Goal: Task Accomplishment & Management: Manage account settings

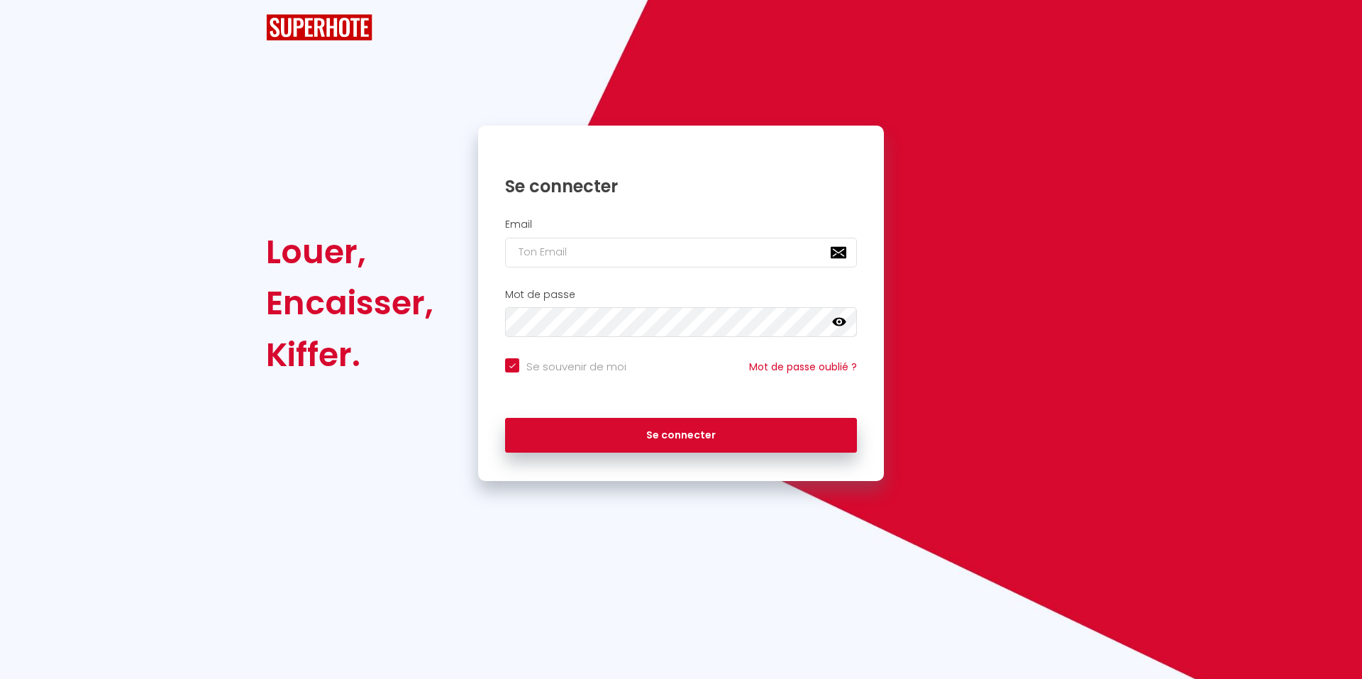
checkbox input "true"
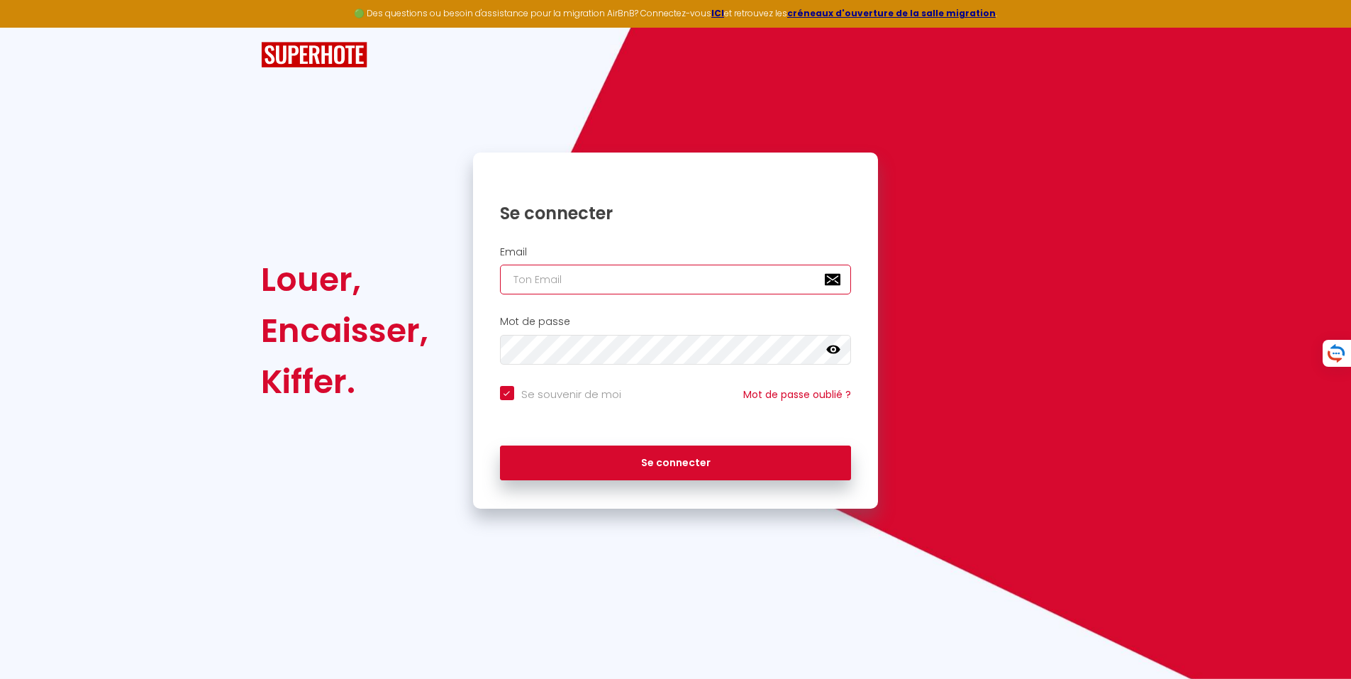
type input "[PERSON_NAME][EMAIL_ADDRESS][PERSON_NAME][DOMAIN_NAME]"
click at [834, 348] on icon at bounding box center [833, 349] width 14 height 9
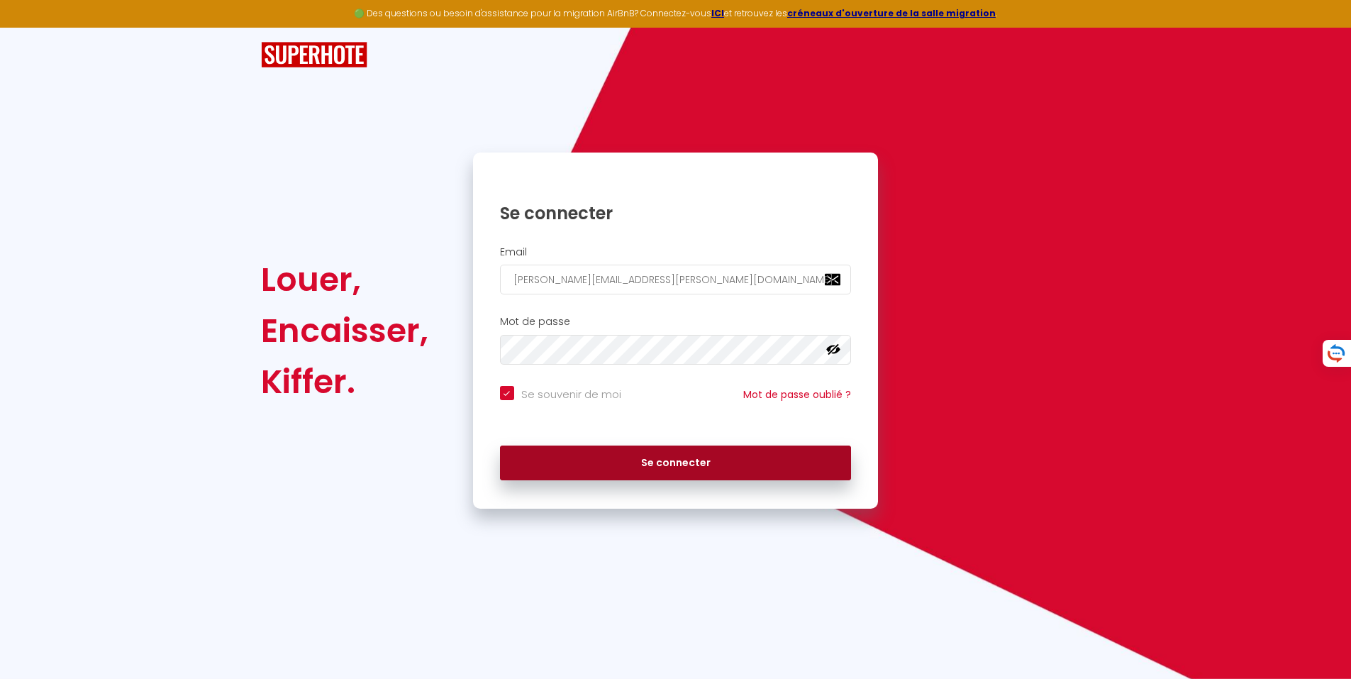
click at [688, 464] on button "Se connecter" at bounding box center [676, 462] width 352 height 35
checkbox input "true"
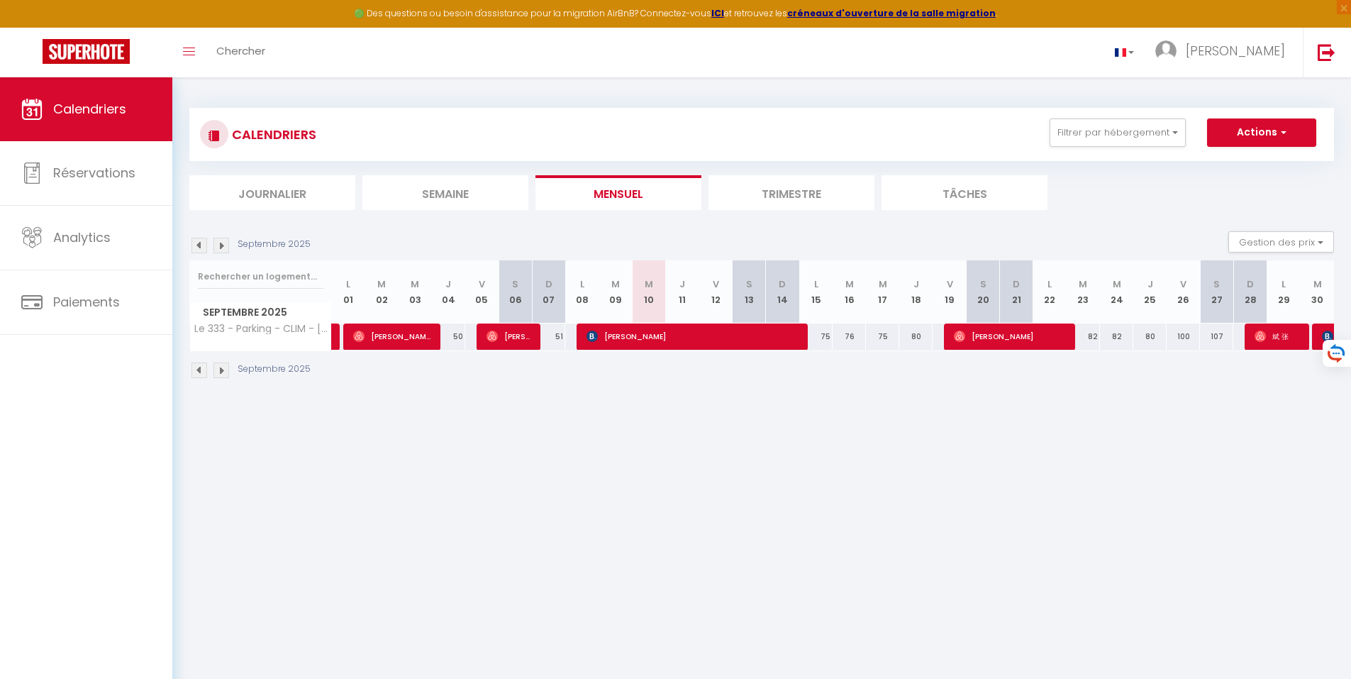
click at [199, 367] on img at bounding box center [200, 370] width 16 height 16
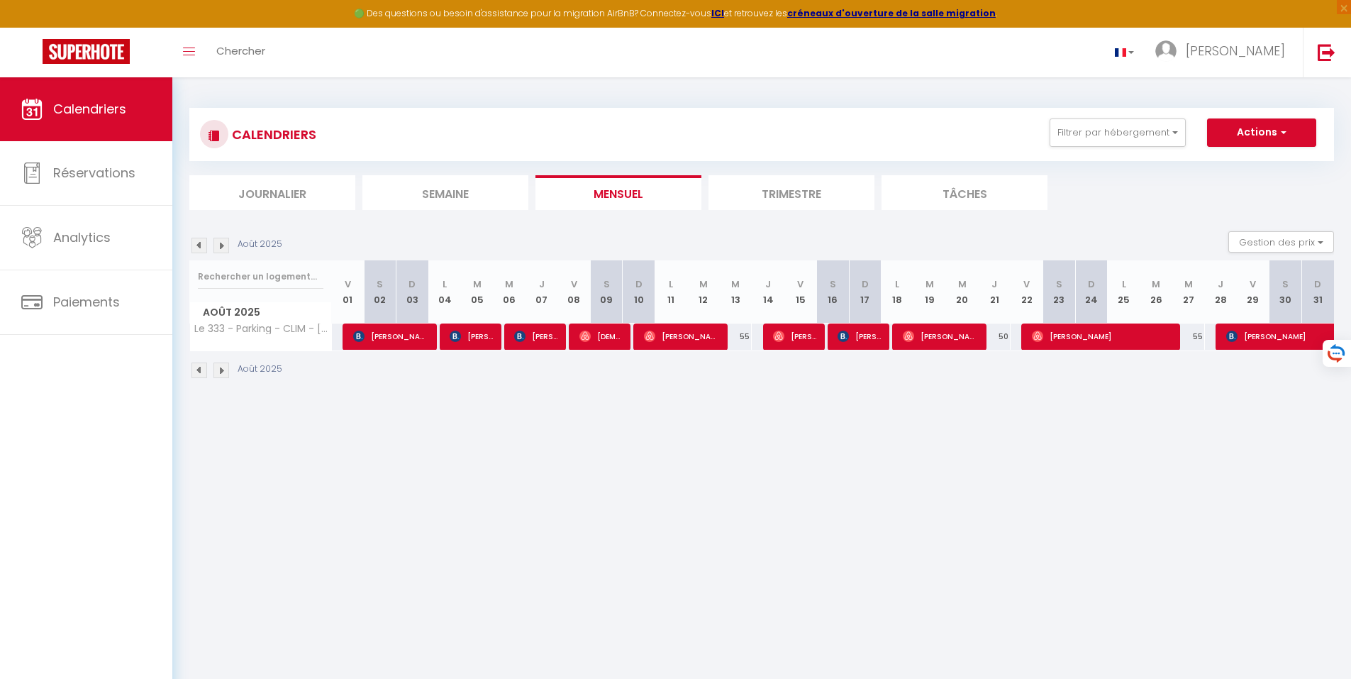
click at [199, 366] on img at bounding box center [200, 370] width 16 height 16
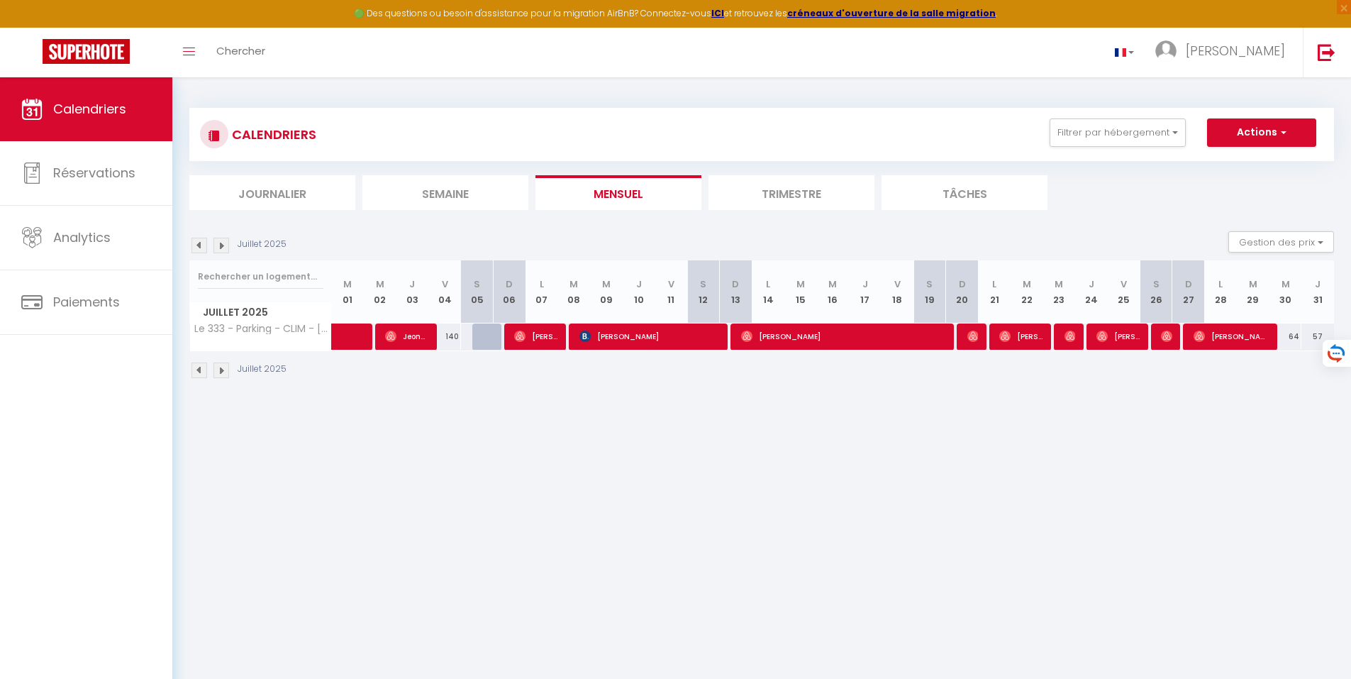
click at [199, 366] on img at bounding box center [200, 370] width 16 height 16
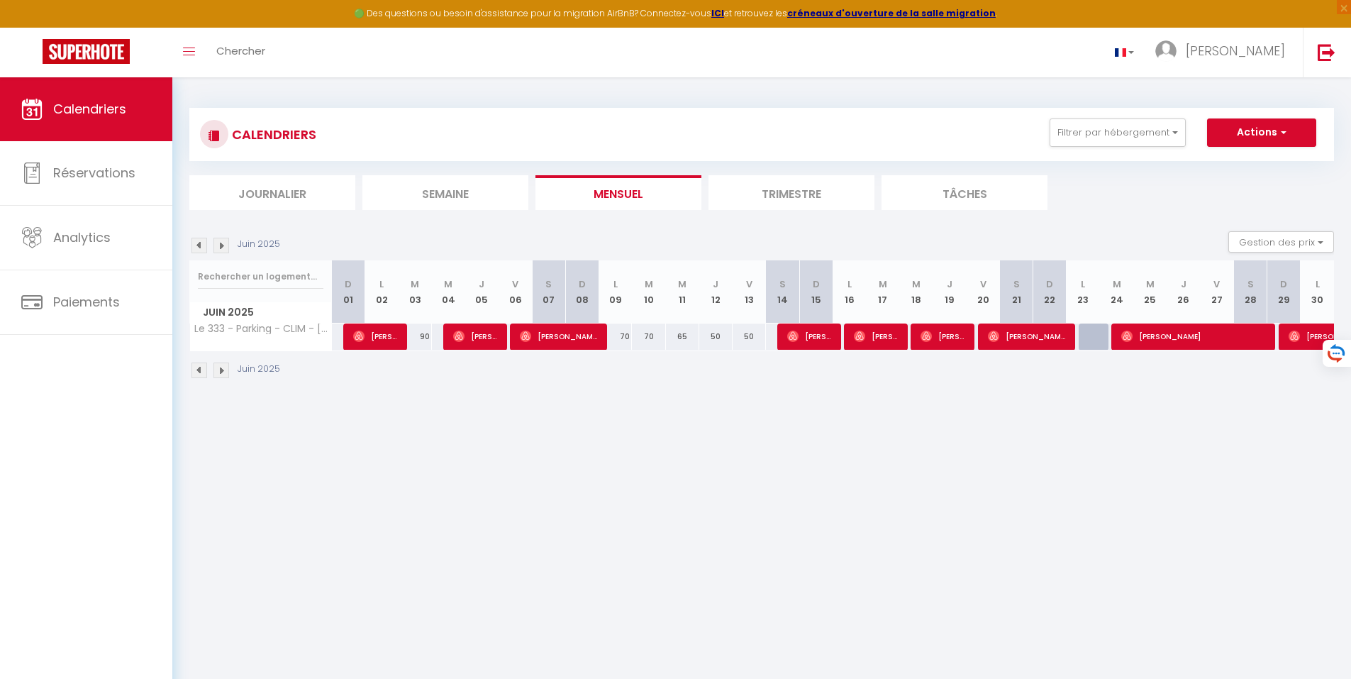
click at [219, 367] on img at bounding box center [221, 370] width 16 height 16
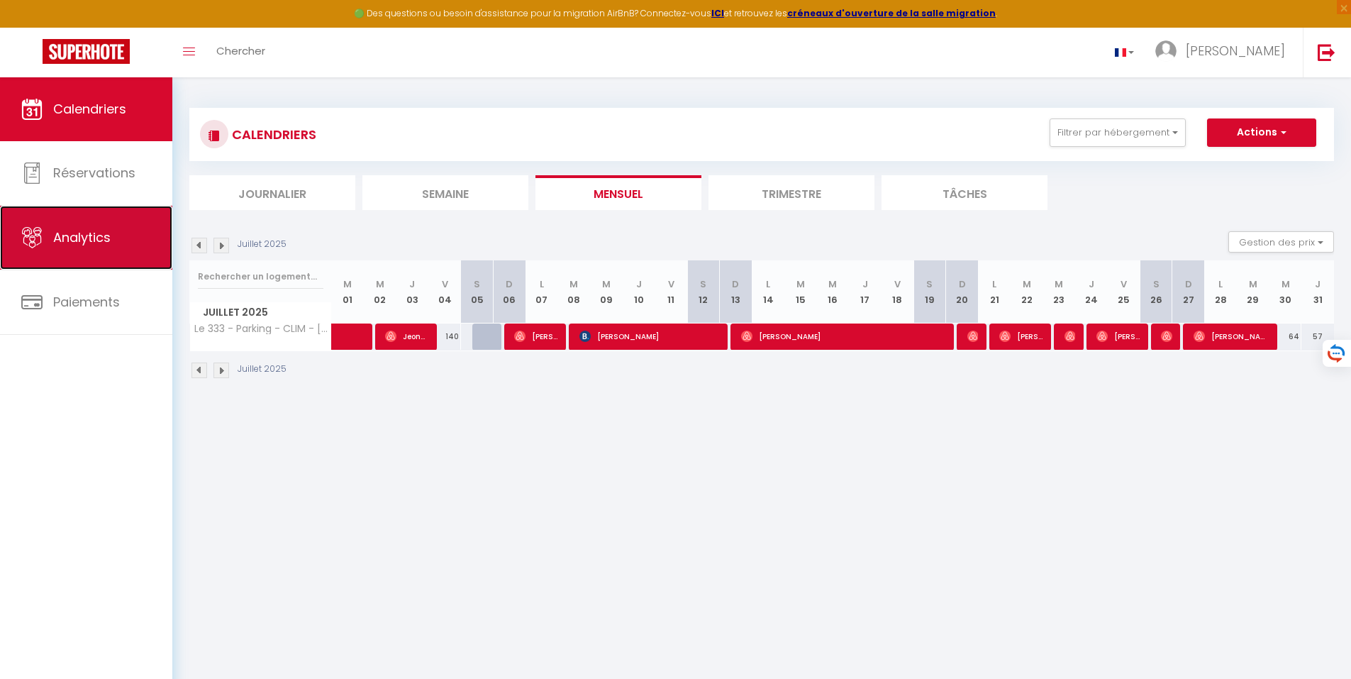
click at [79, 235] on span "Analytics" at bounding box center [81, 237] width 57 height 18
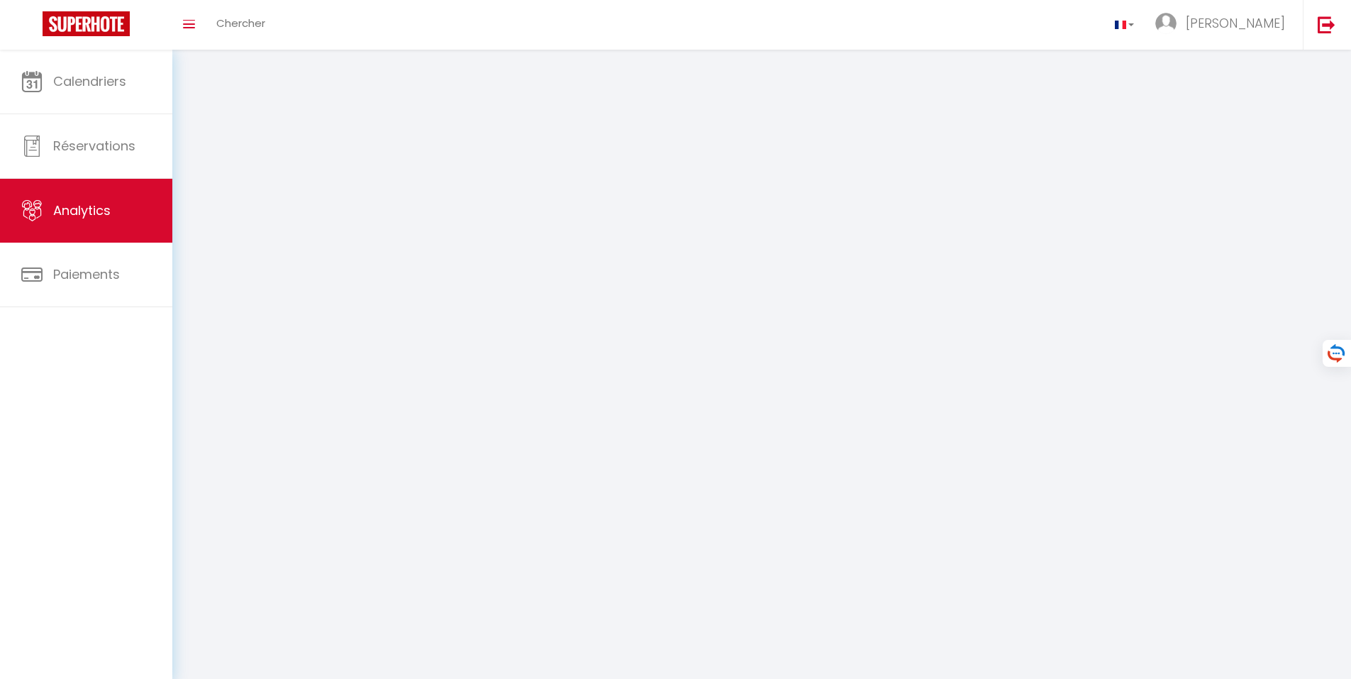
select select "2025"
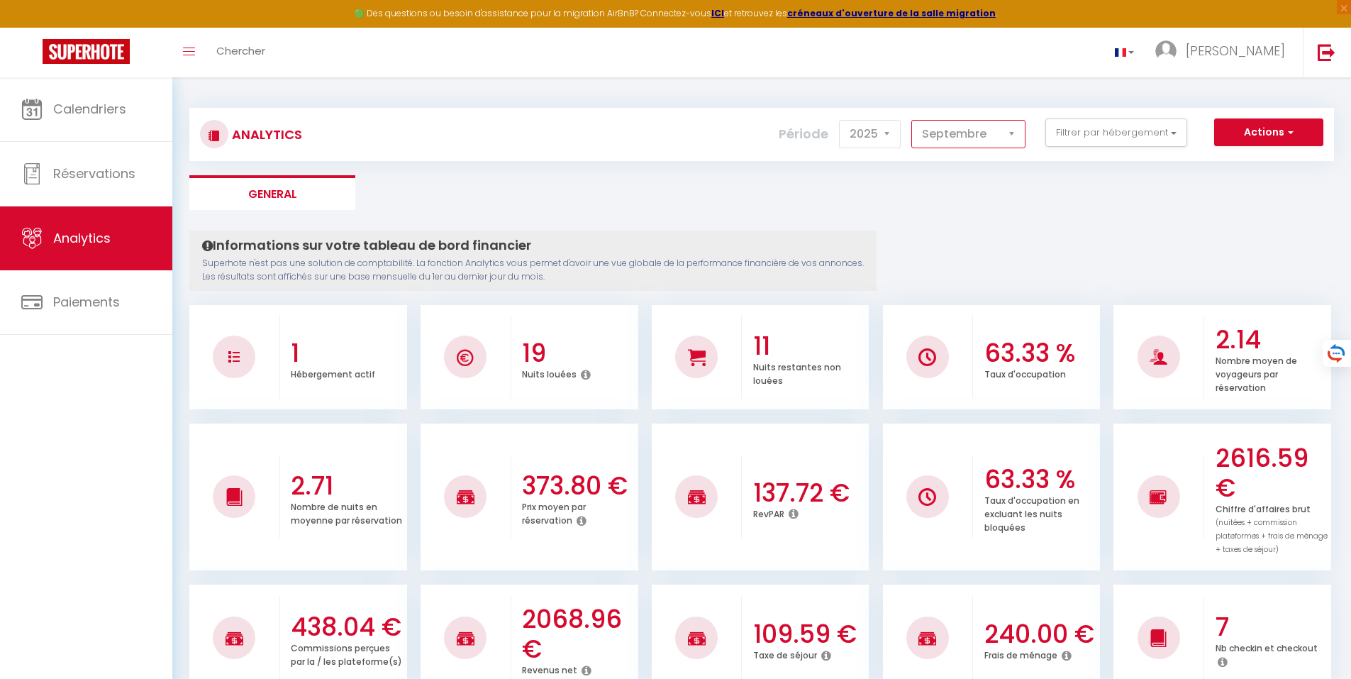
click at [1014, 131] on select "[PERSON_NAME] Mars [PERSON_NAME] Juin Juillet Août Septembre Octobre Novembre D…" at bounding box center [968, 134] width 114 height 28
select select "7"
click at [912, 120] on select "[PERSON_NAME] Mars [PERSON_NAME] Juin Juillet Août Septembre Octobre Novembre D…" at bounding box center [968, 134] width 114 height 28
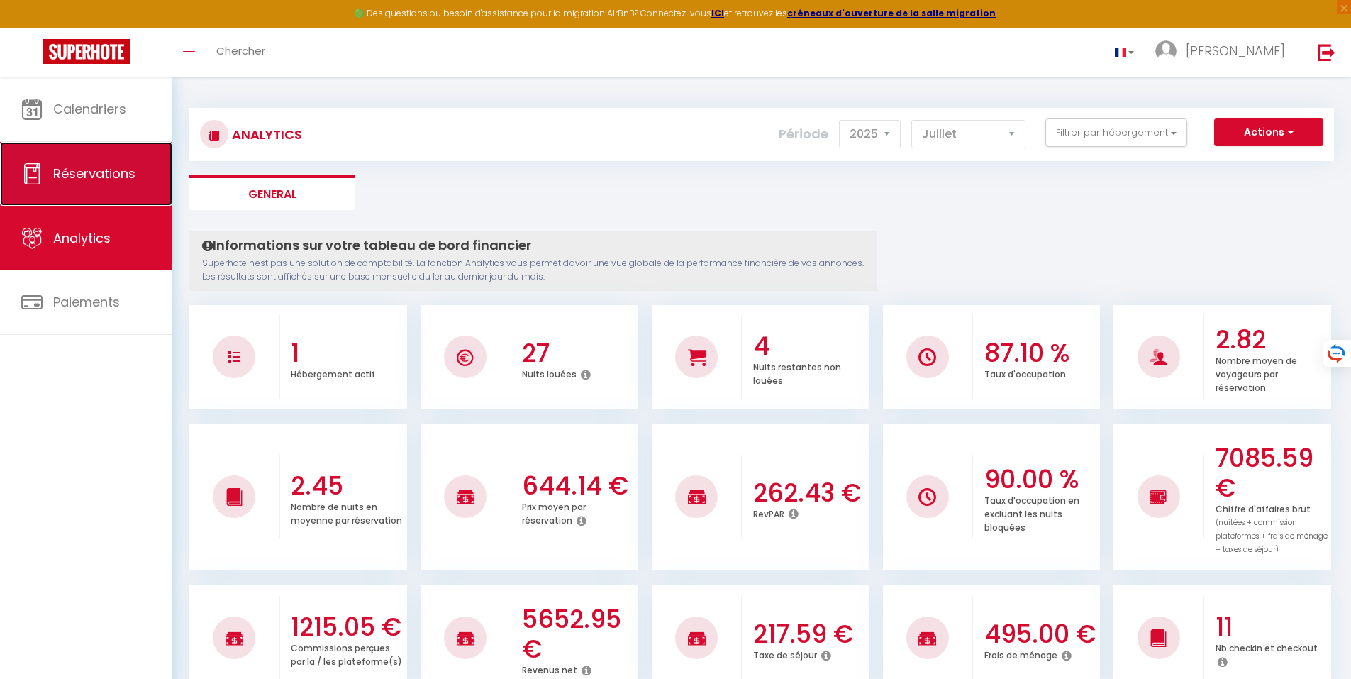
click at [94, 166] on span "Réservations" at bounding box center [94, 174] width 82 height 18
select select "not_cancelled"
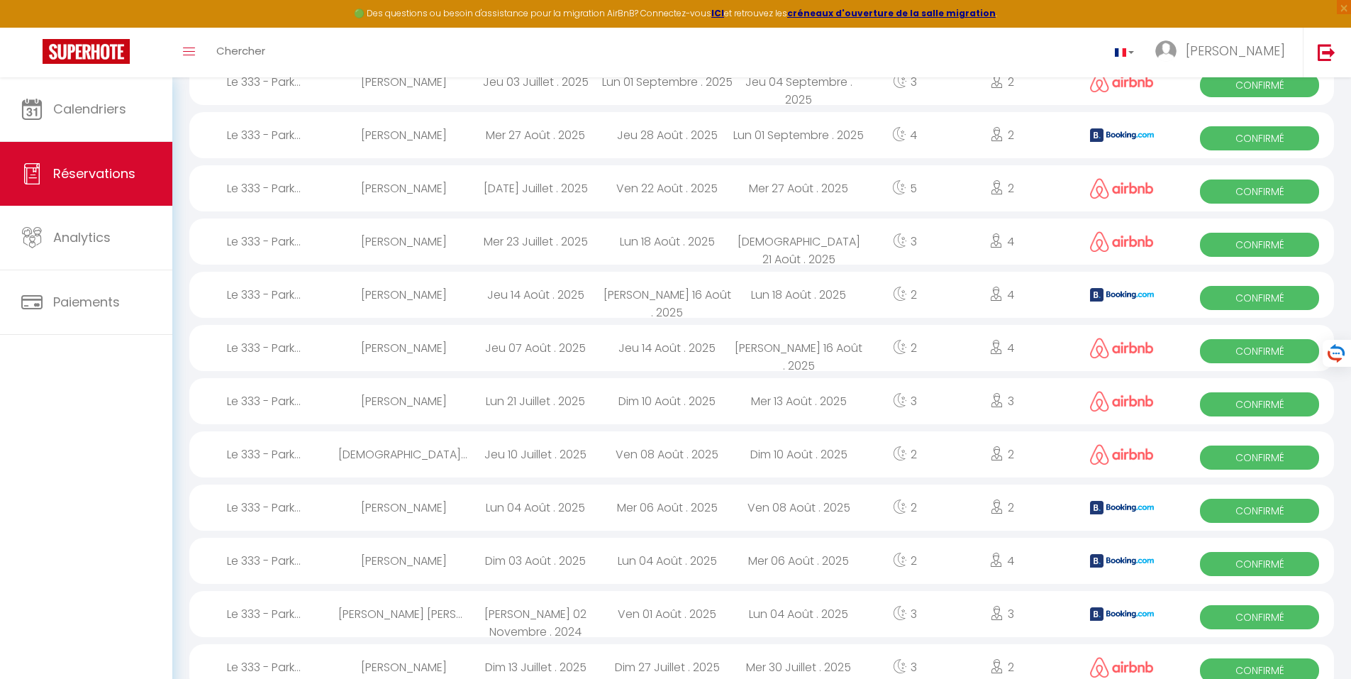
scroll to position [780, 0]
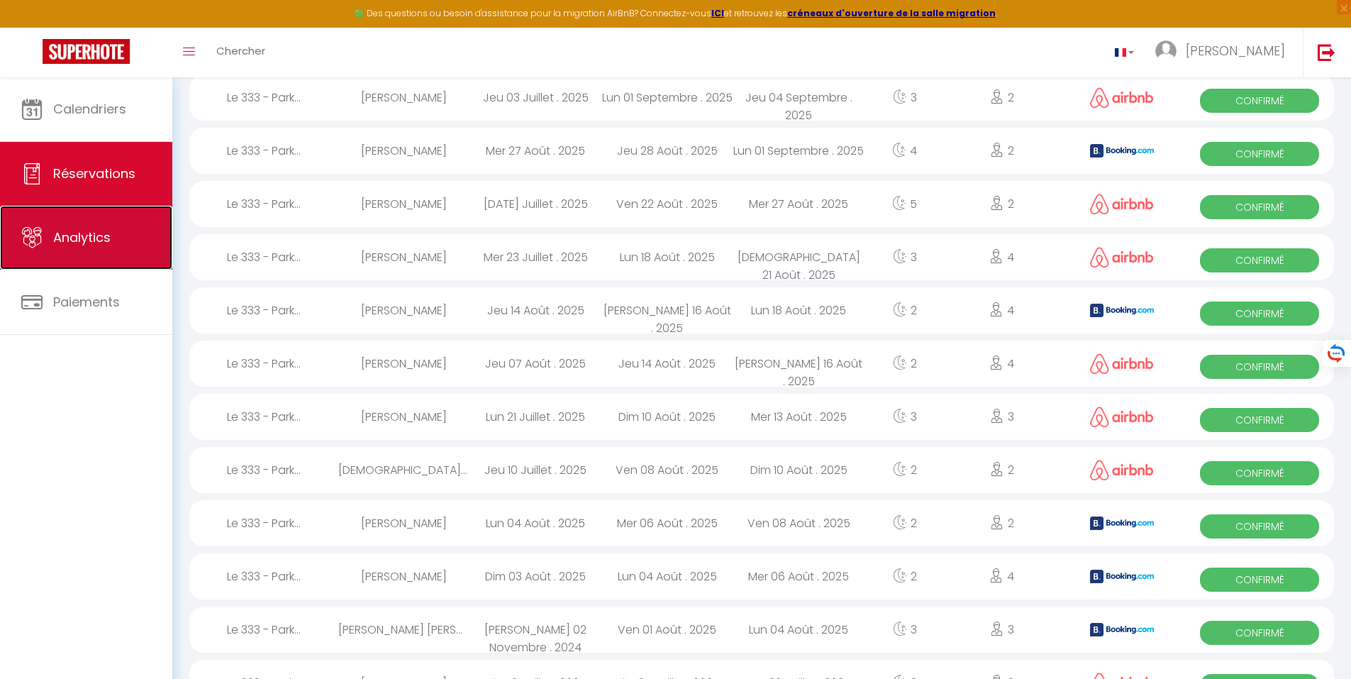
click at [98, 233] on span "Analytics" at bounding box center [81, 237] width 57 height 18
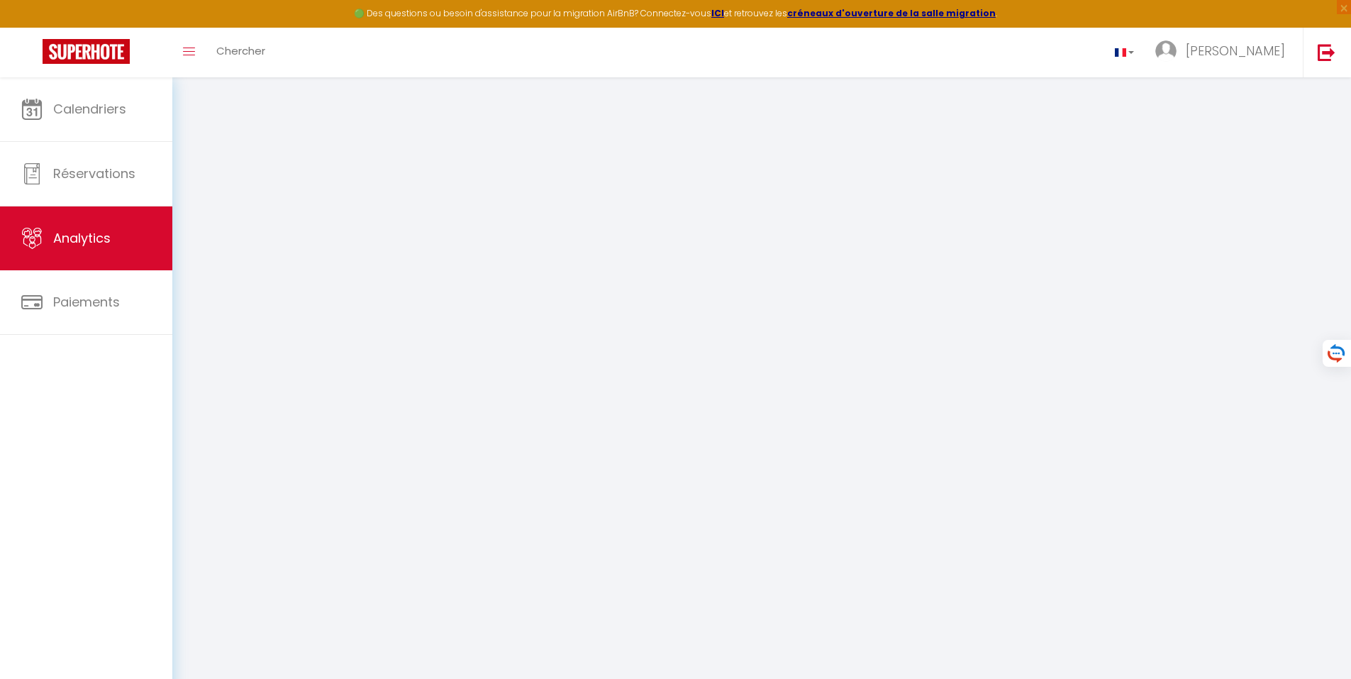
select select "2025"
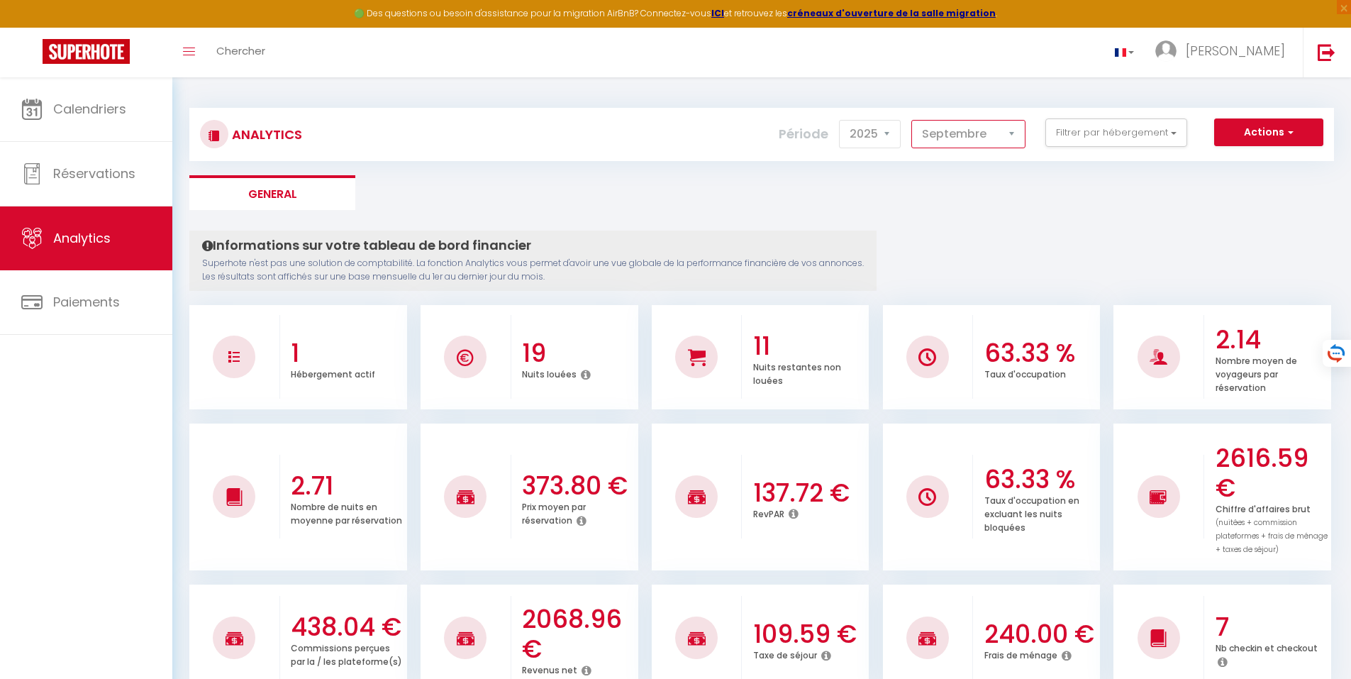
click at [1010, 133] on select "[PERSON_NAME] Mars [PERSON_NAME] Juin Juillet Août Septembre Octobre Novembre D…" at bounding box center [968, 134] width 114 height 28
click at [912, 120] on select "[PERSON_NAME] Mars [PERSON_NAME] Juin Juillet Août Septembre Octobre Novembre D…" at bounding box center [968, 134] width 114 height 28
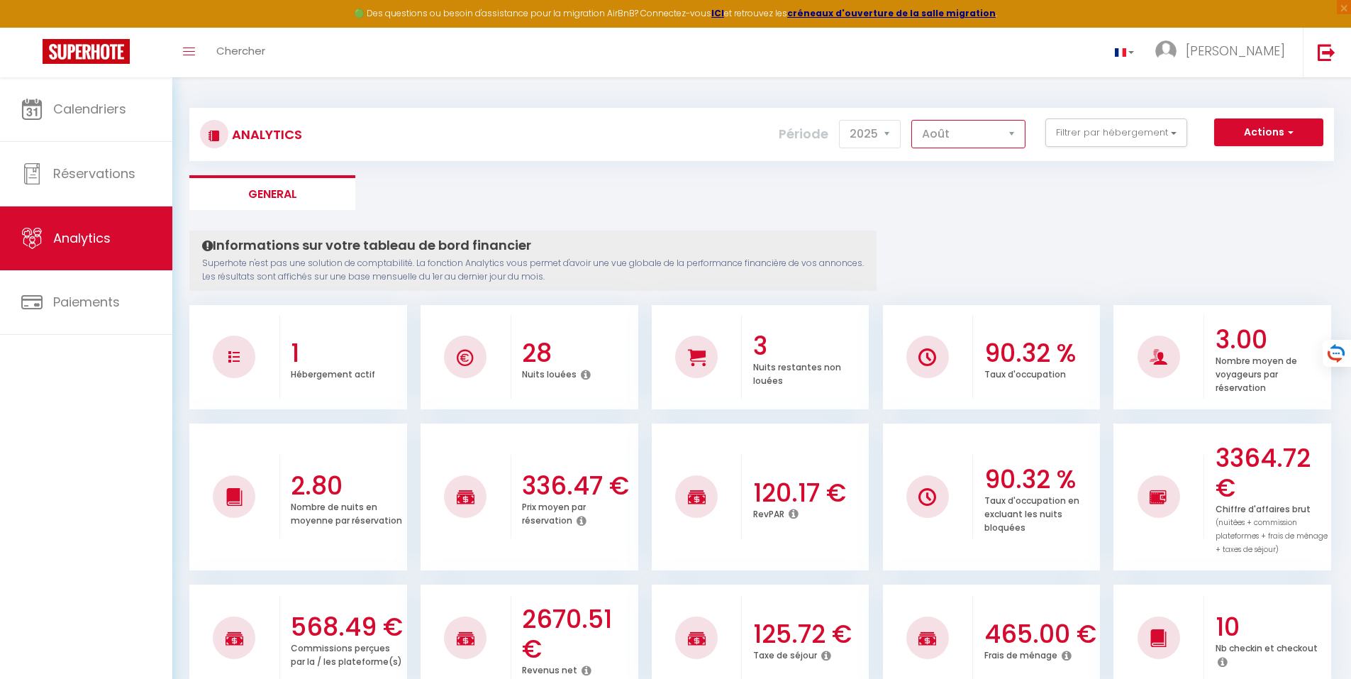
click at [1013, 132] on select "[PERSON_NAME] Mars [PERSON_NAME] Juin Juillet Août Septembre Octobre Novembre D…" at bounding box center [968, 134] width 114 height 28
select select "9"
click at [912, 120] on select "[PERSON_NAME] Mars [PERSON_NAME] Juin Juillet Août Septembre Octobre Novembre D…" at bounding box center [968, 134] width 114 height 28
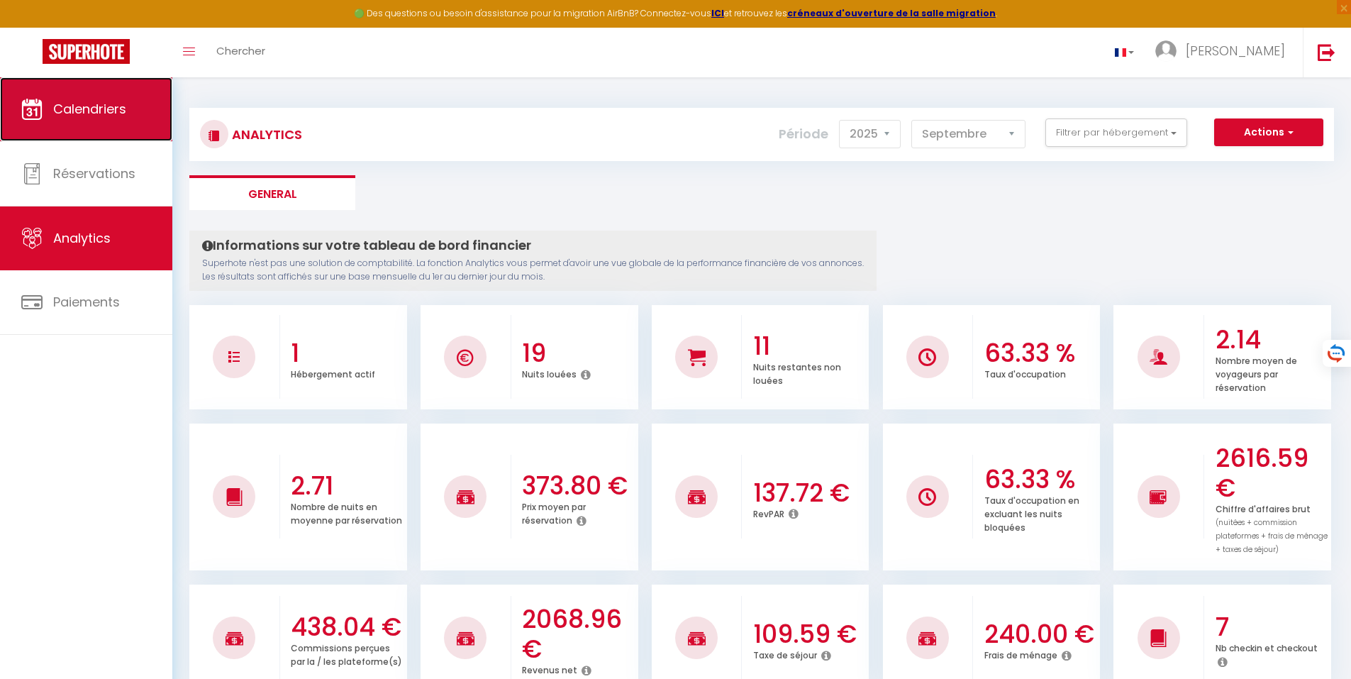
click at [102, 107] on span "Calendriers" at bounding box center [89, 109] width 73 height 18
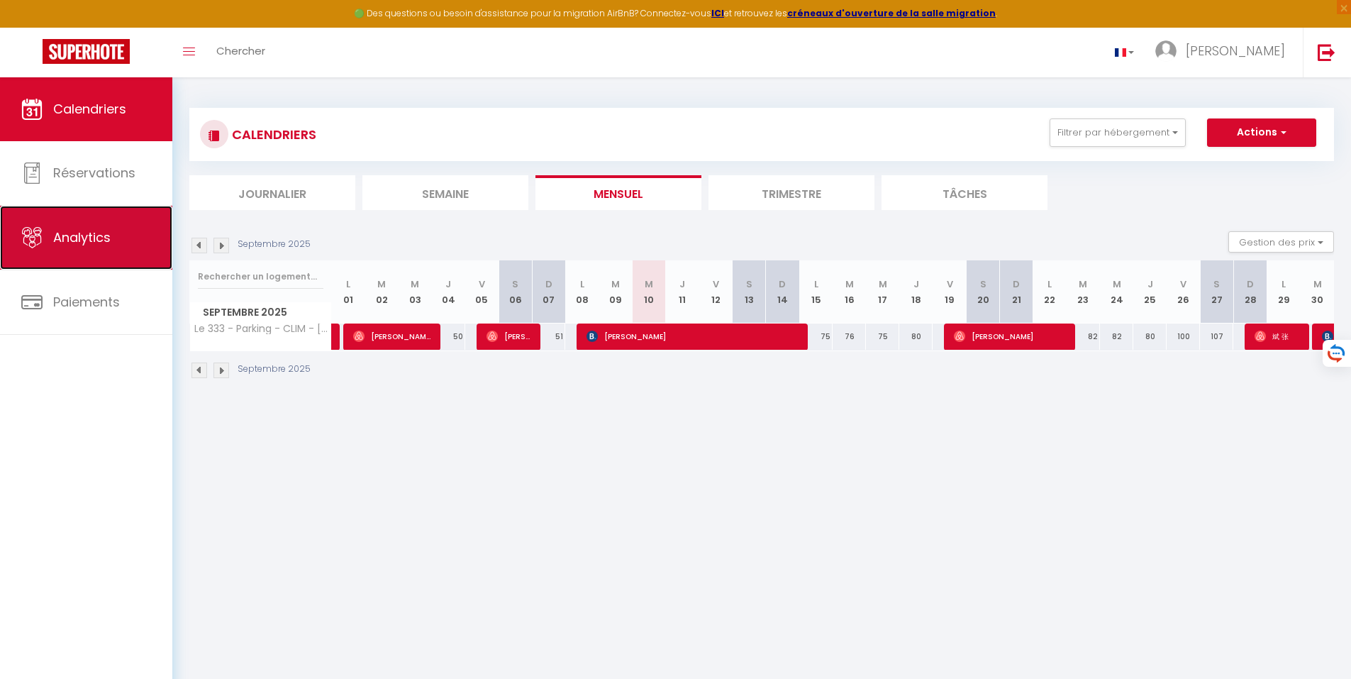
click at [93, 235] on span "Analytics" at bounding box center [81, 237] width 57 height 18
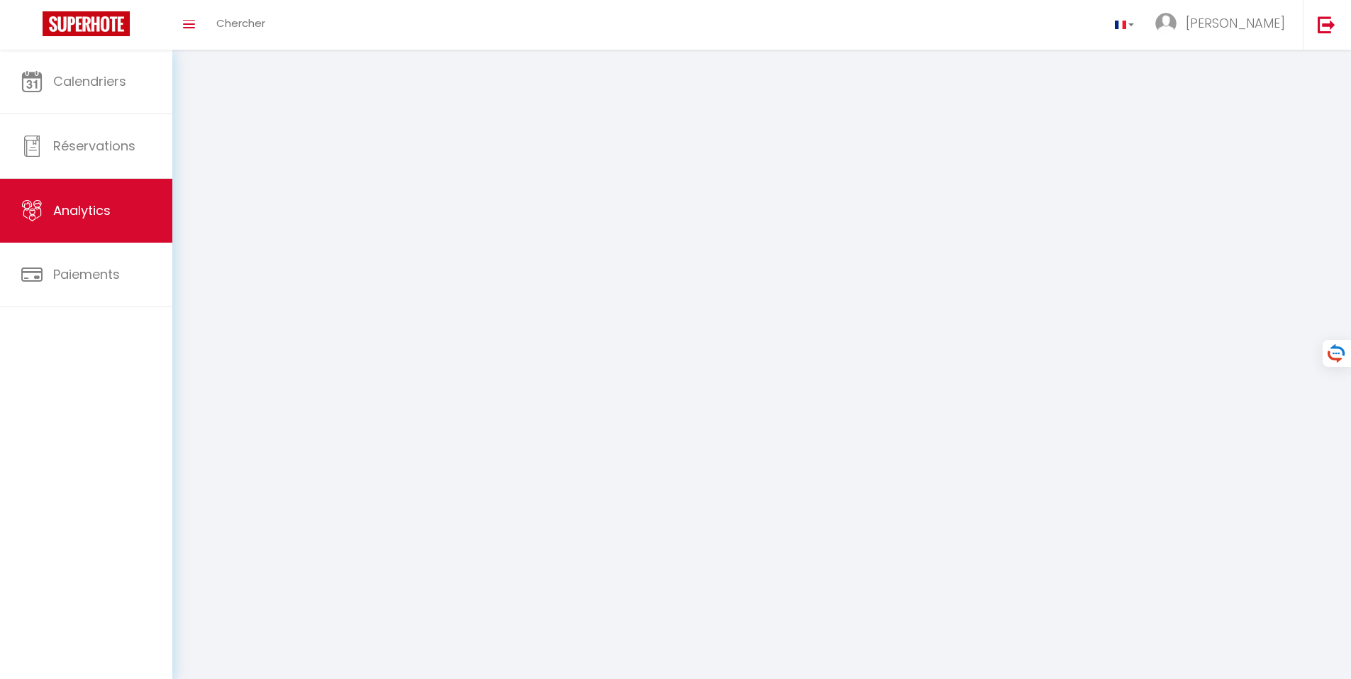
select select "2025"
select select "9"
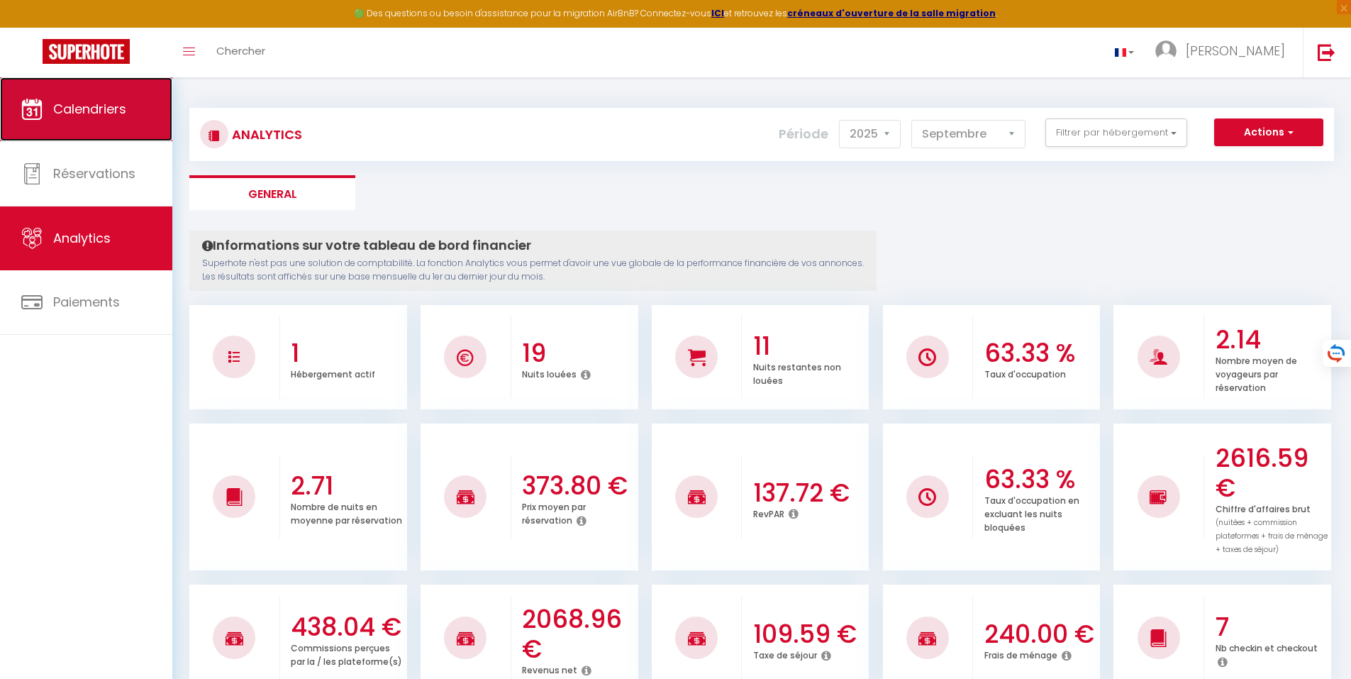
click at [82, 106] on span "Calendriers" at bounding box center [89, 109] width 73 height 18
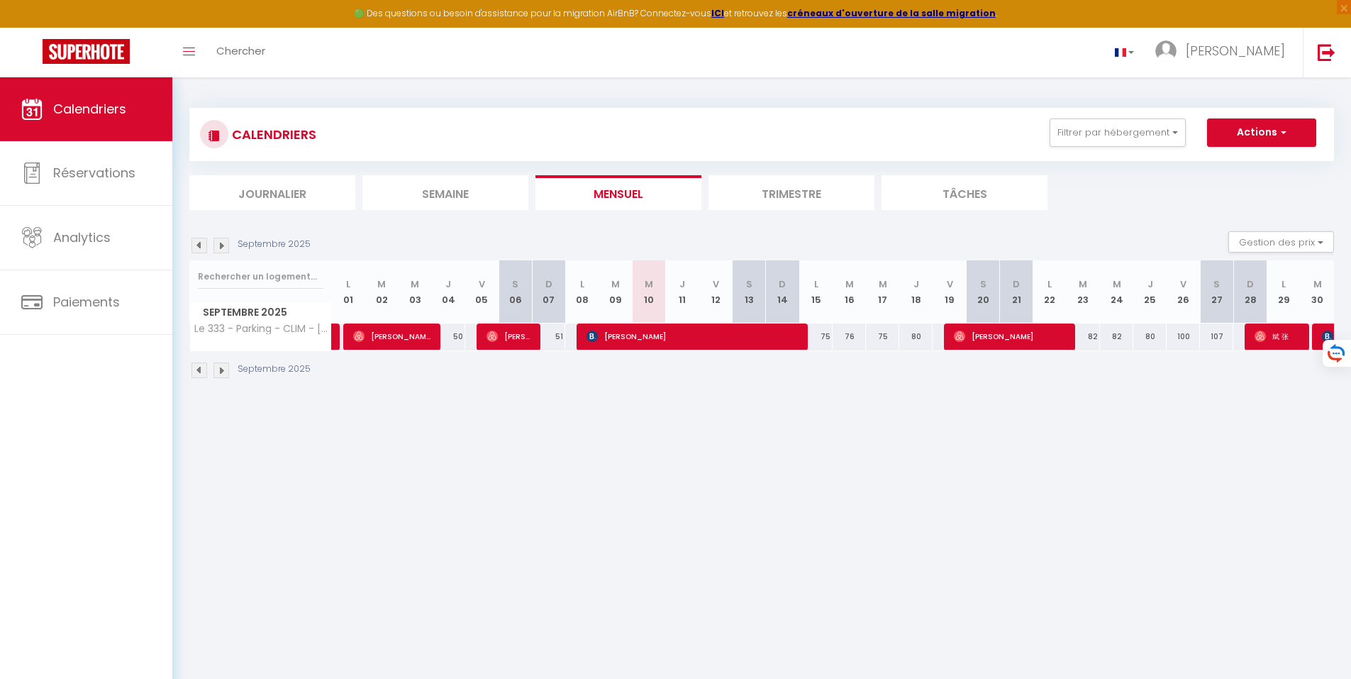
click at [223, 368] on img at bounding box center [221, 370] width 16 height 16
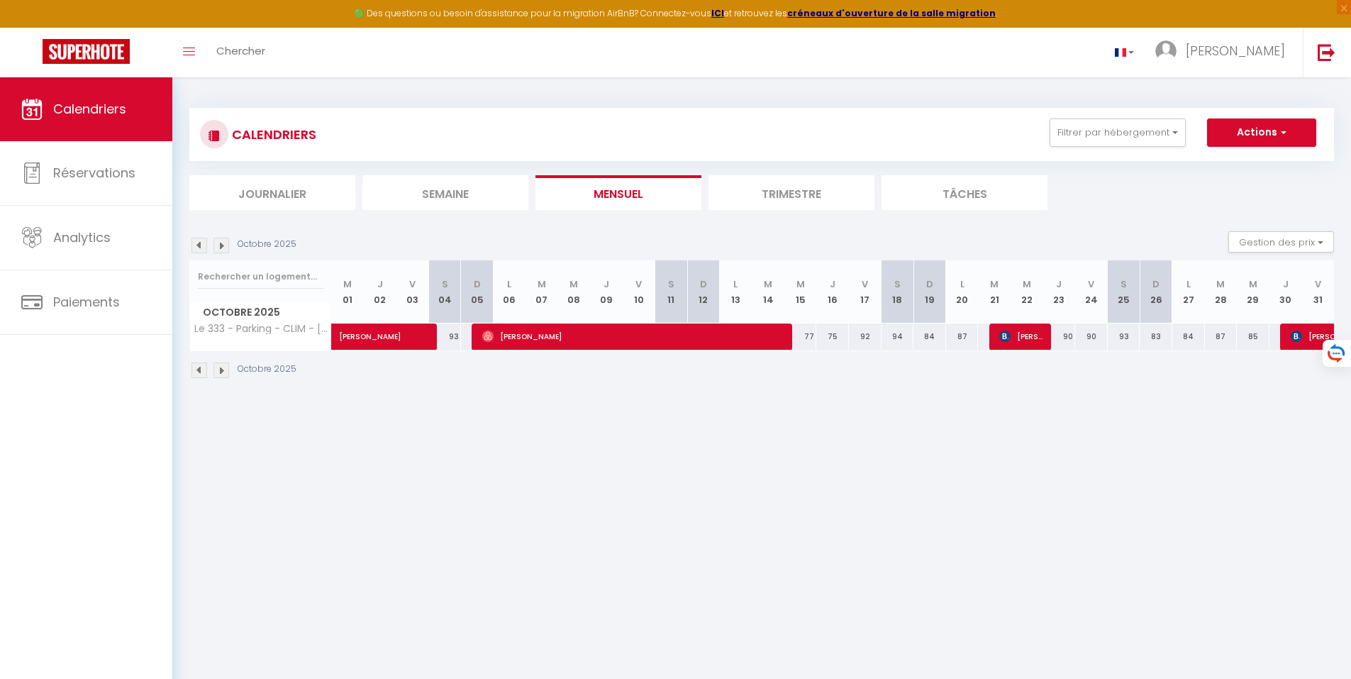
click at [219, 367] on img at bounding box center [221, 370] width 16 height 16
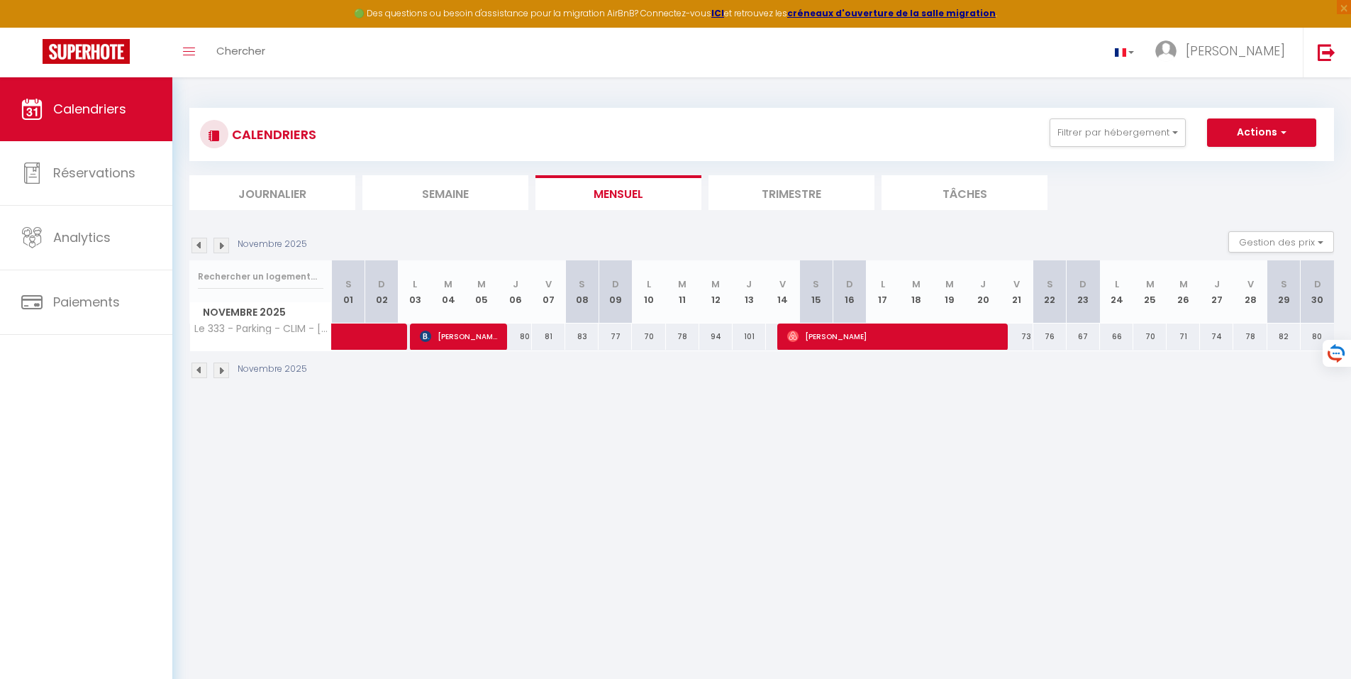
click at [225, 367] on img at bounding box center [221, 370] width 16 height 16
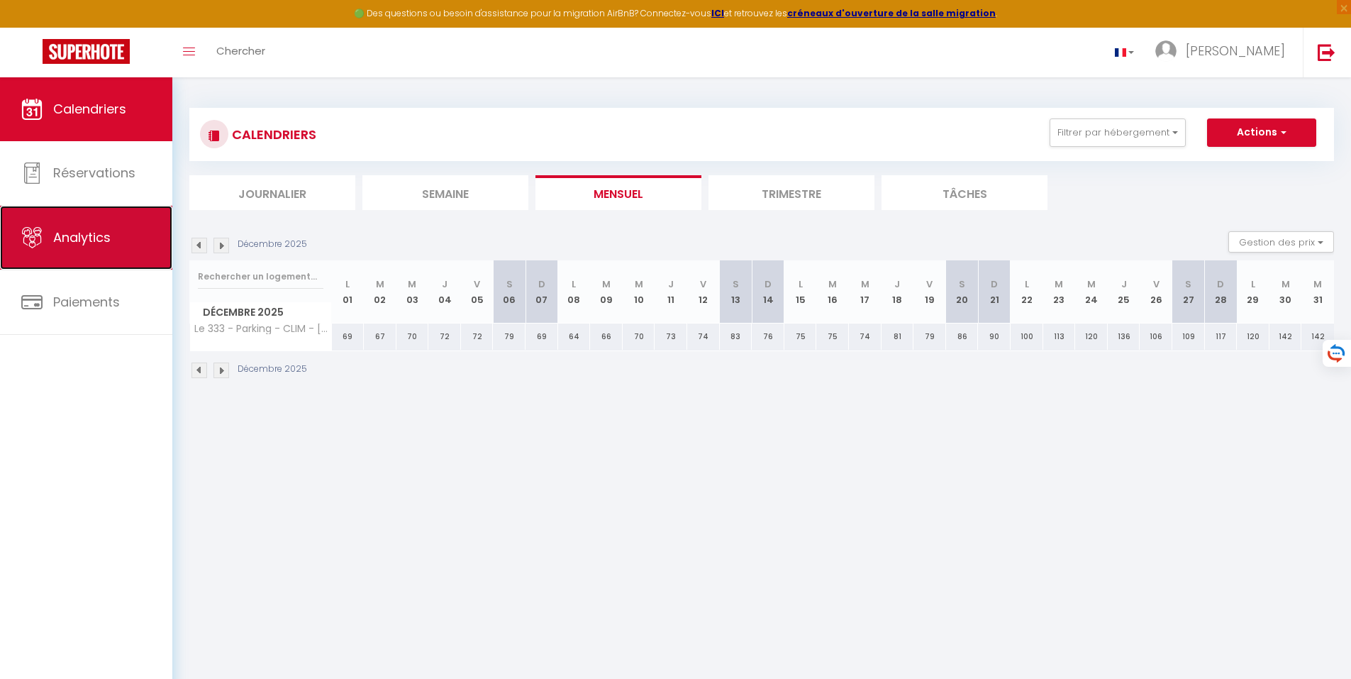
click at [95, 240] on span "Analytics" at bounding box center [81, 237] width 57 height 18
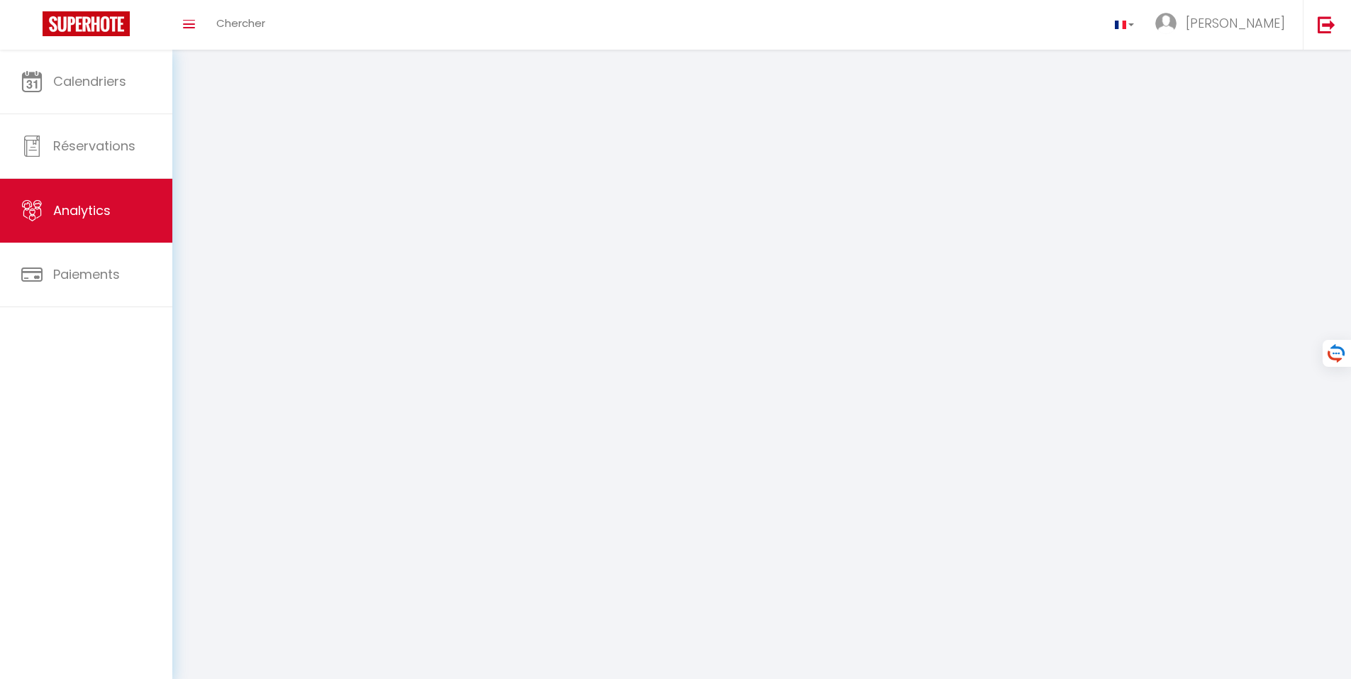
select select "2025"
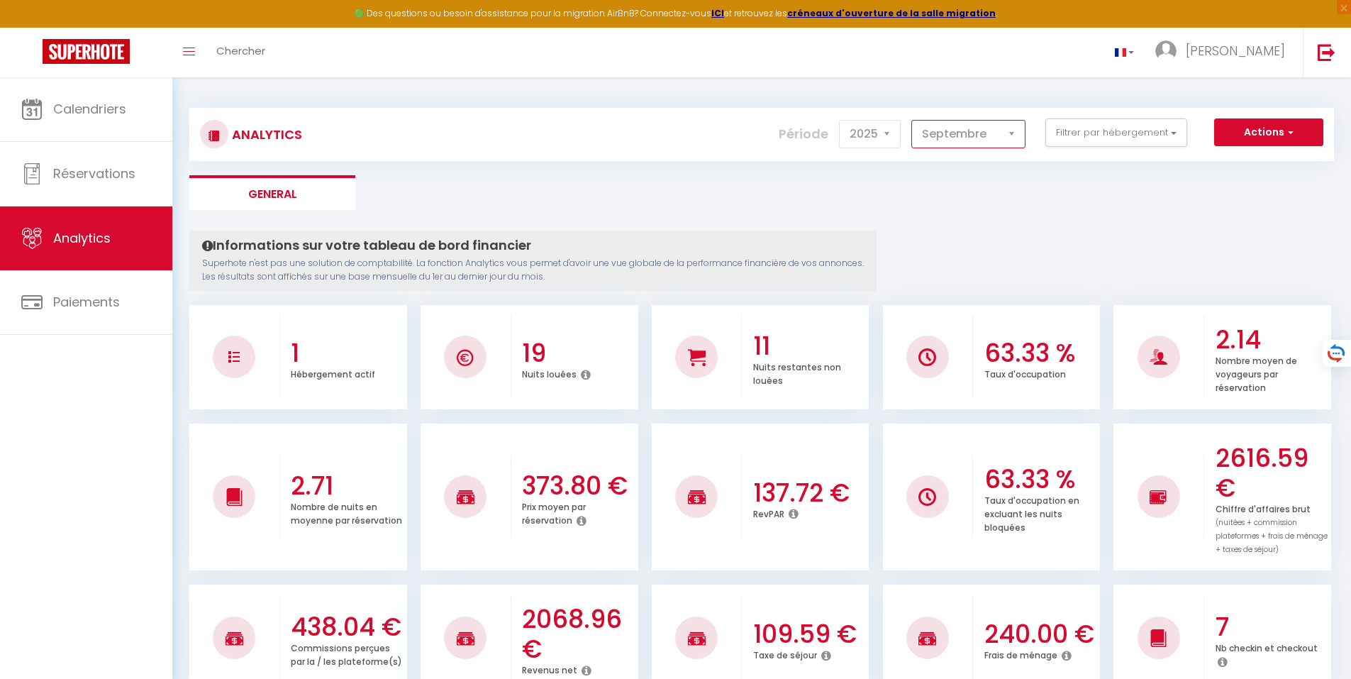
click at [1012, 133] on select "[PERSON_NAME] Mars [PERSON_NAME] Juin Juillet Août Septembre Octobre Novembre D…" at bounding box center [968, 134] width 114 height 28
click at [912, 120] on select "[PERSON_NAME] Mars [PERSON_NAME] Juin Juillet Août Septembre Octobre Novembre D…" at bounding box center [968, 134] width 114 height 28
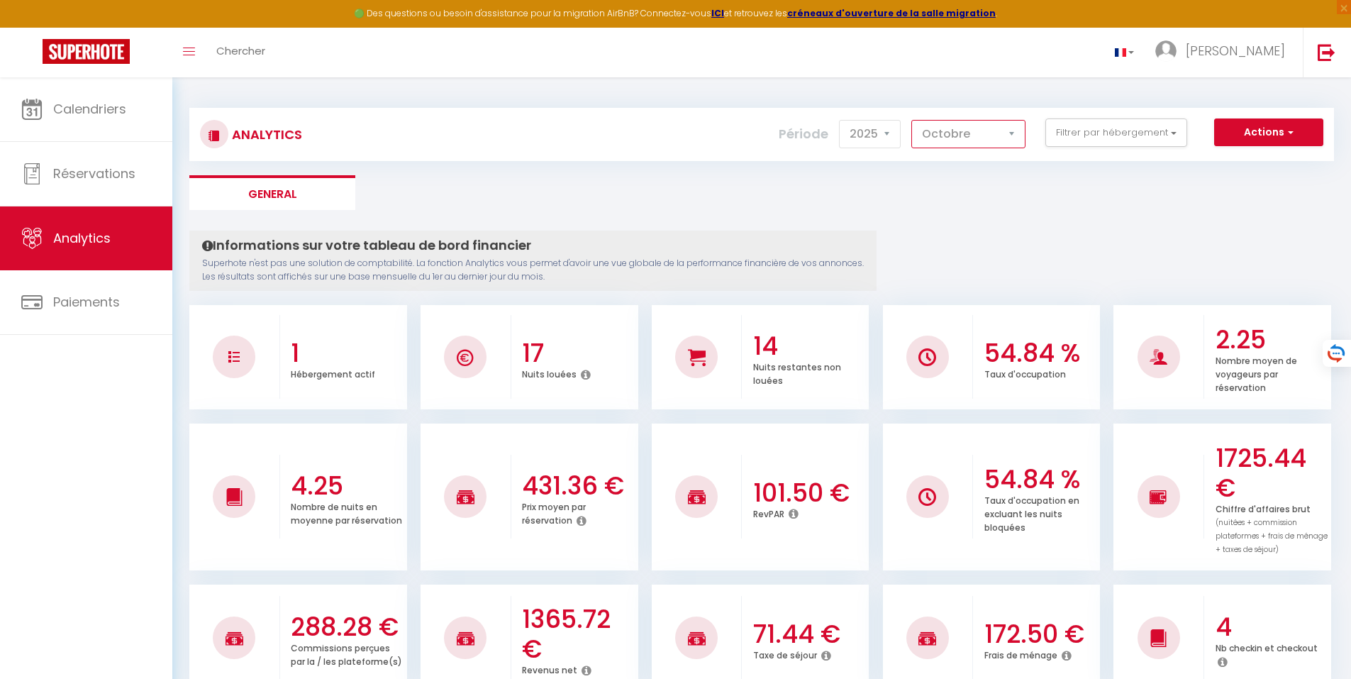
click at [1012, 128] on select "[PERSON_NAME] Mars [PERSON_NAME] Juin Juillet Août Septembre Octobre Novembre D…" at bounding box center [968, 134] width 114 height 28
select select "11"
click at [912, 120] on select "[PERSON_NAME] Mars [PERSON_NAME] Juin Juillet Août Septembre Octobre Novembre D…" at bounding box center [968, 134] width 114 height 28
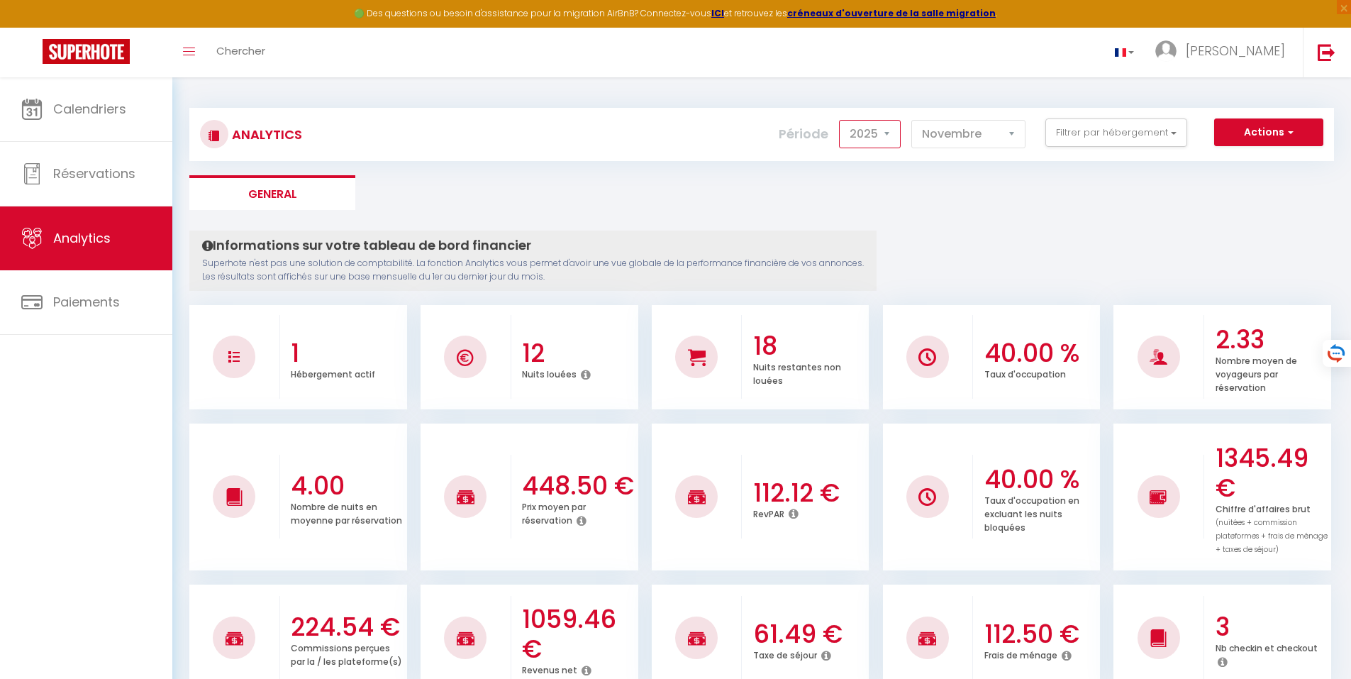
click at [887, 130] on select "2014 2015 2016 2017 2018 2019 2020 2021 2022 2023 2024 2025 2026 2027" at bounding box center [870, 134] width 62 height 28
select select "2026"
click at [840, 120] on select "2014 2015 2016 2017 2018 2019 2020 2021 2022 2023 2024 2025 2026 2027" at bounding box center [870, 134] width 62 height 28
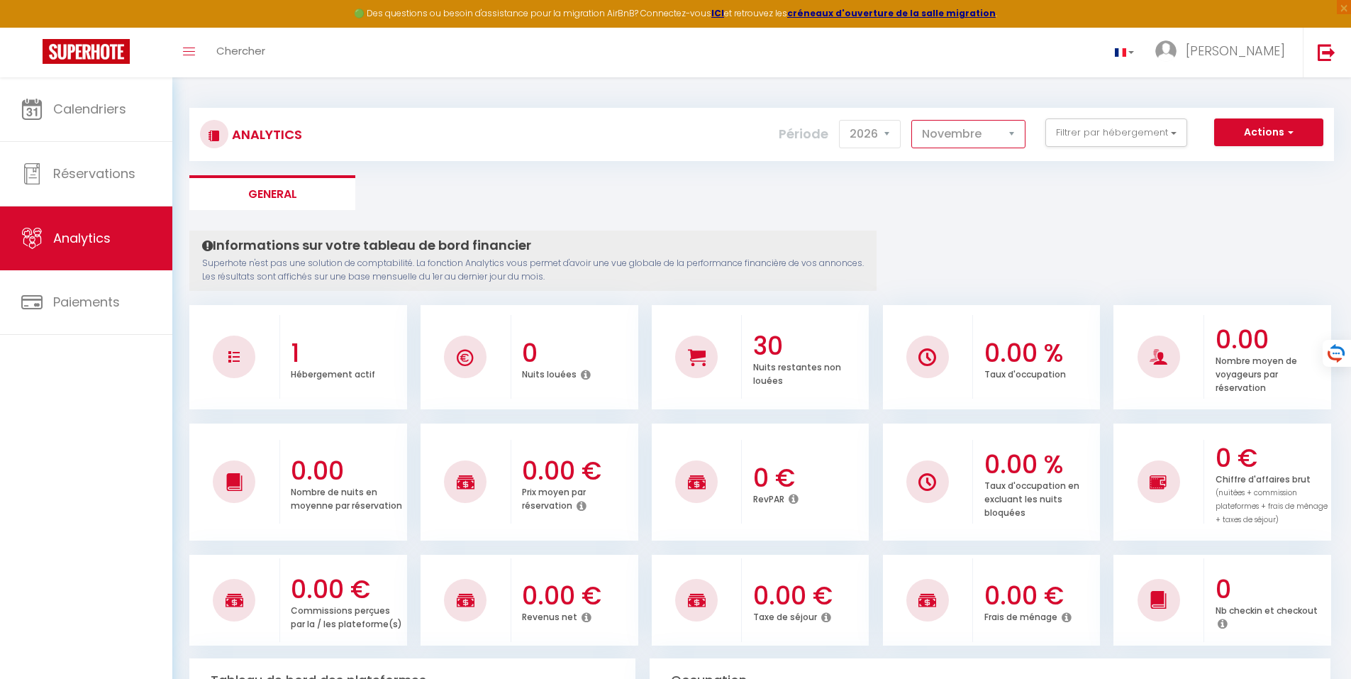
click at [1014, 132] on select "[PERSON_NAME] Mars [PERSON_NAME] Juin Juillet Août Septembre Octobre Novembre D…" at bounding box center [968, 134] width 114 height 28
select select "9"
click at [912, 120] on select "[PERSON_NAME] Mars [PERSON_NAME] Juin Juillet Août Septembre Octobre Novembre D…" at bounding box center [968, 134] width 114 height 28
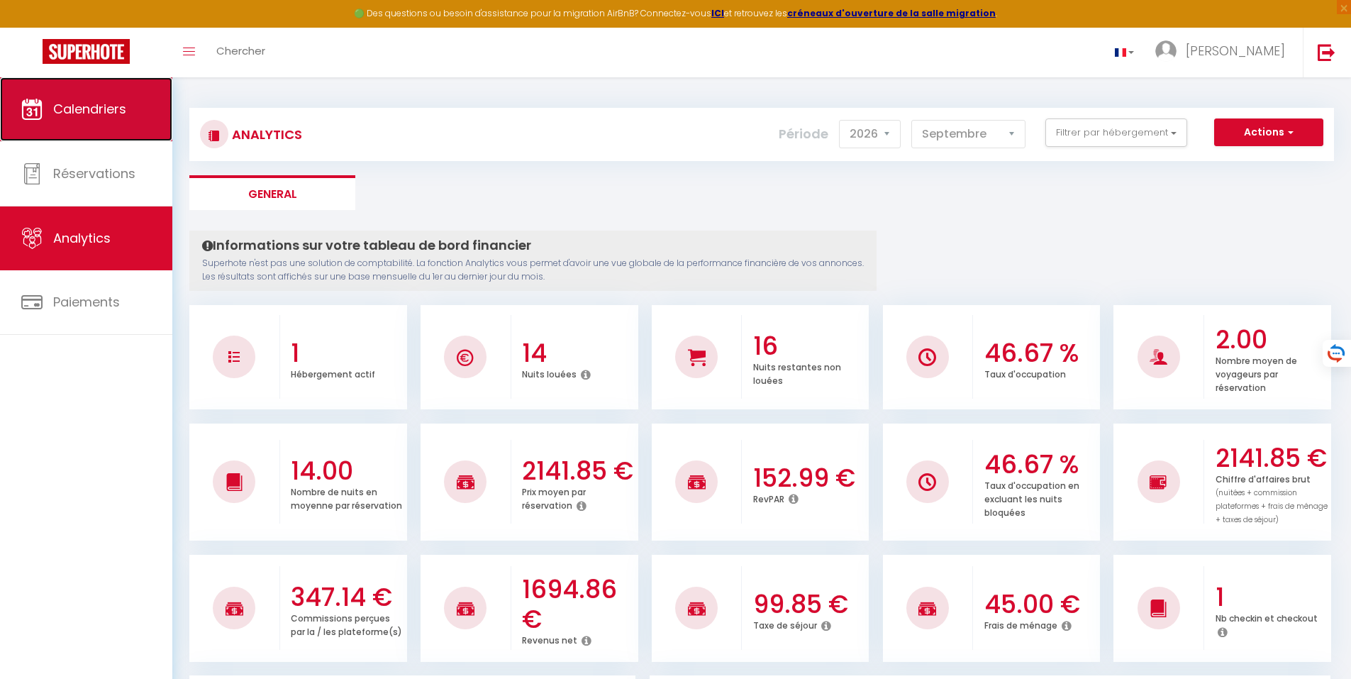
click at [79, 106] on span "Calendriers" at bounding box center [89, 109] width 73 height 18
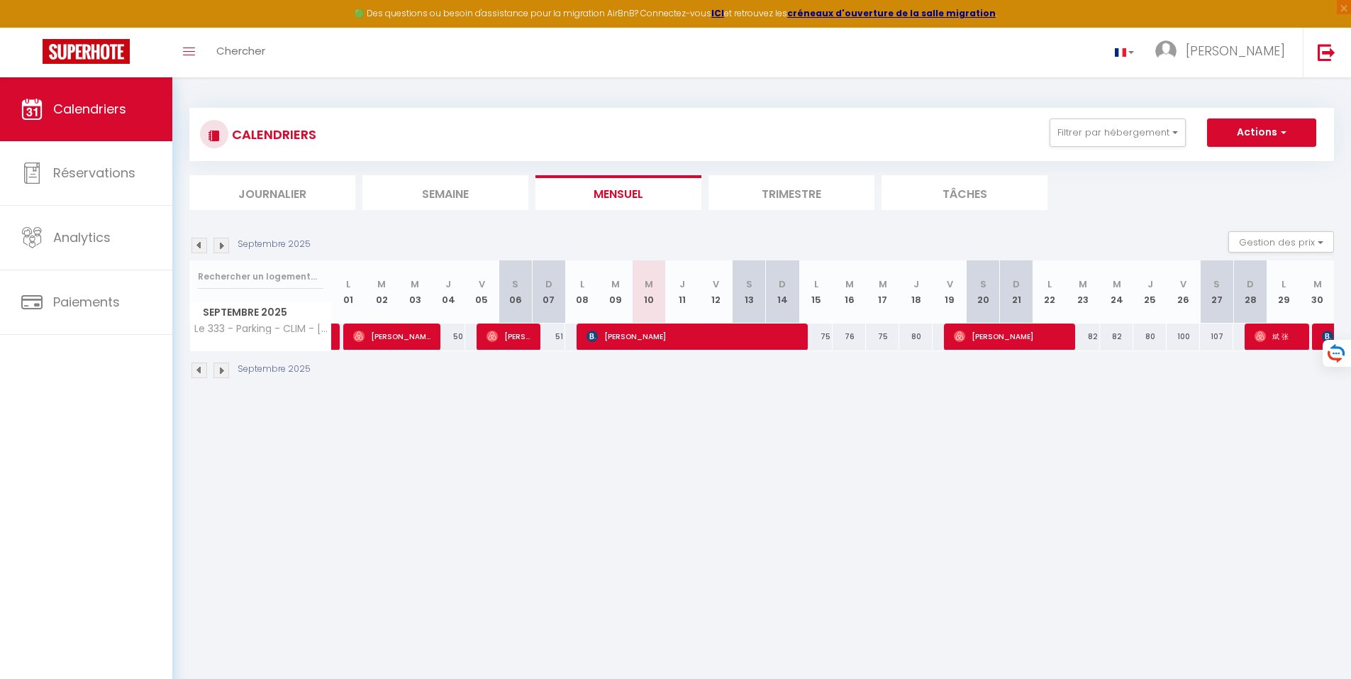
click at [222, 370] on img at bounding box center [221, 370] width 16 height 16
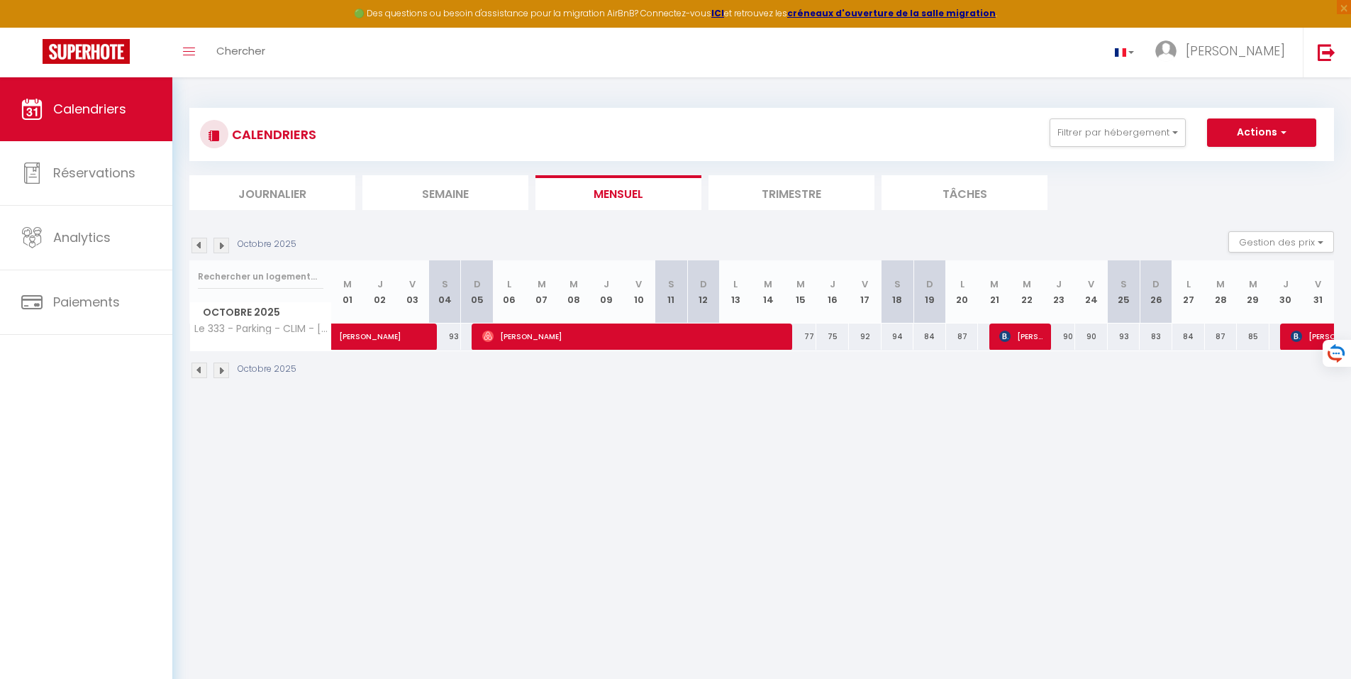
click at [222, 370] on img at bounding box center [221, 370] width 16 height 16
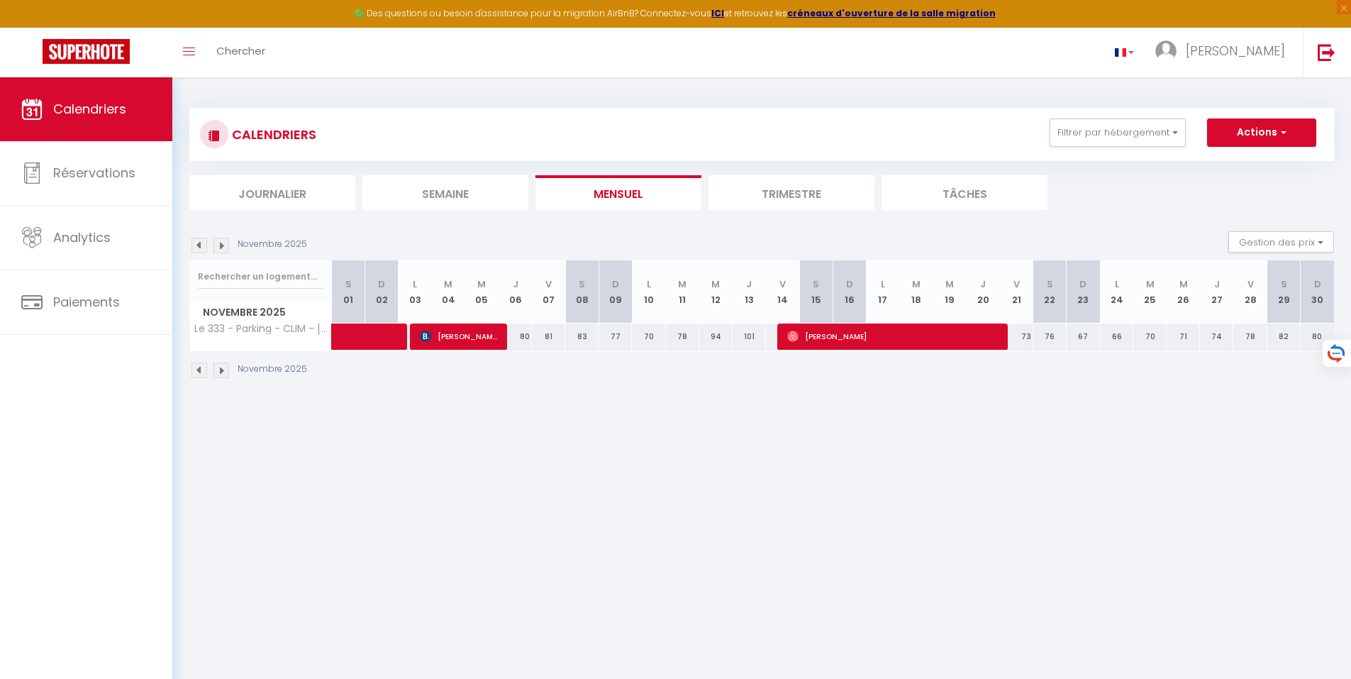
click at [222, 370] on img at bounding box center [221, 370] width 16 height 16
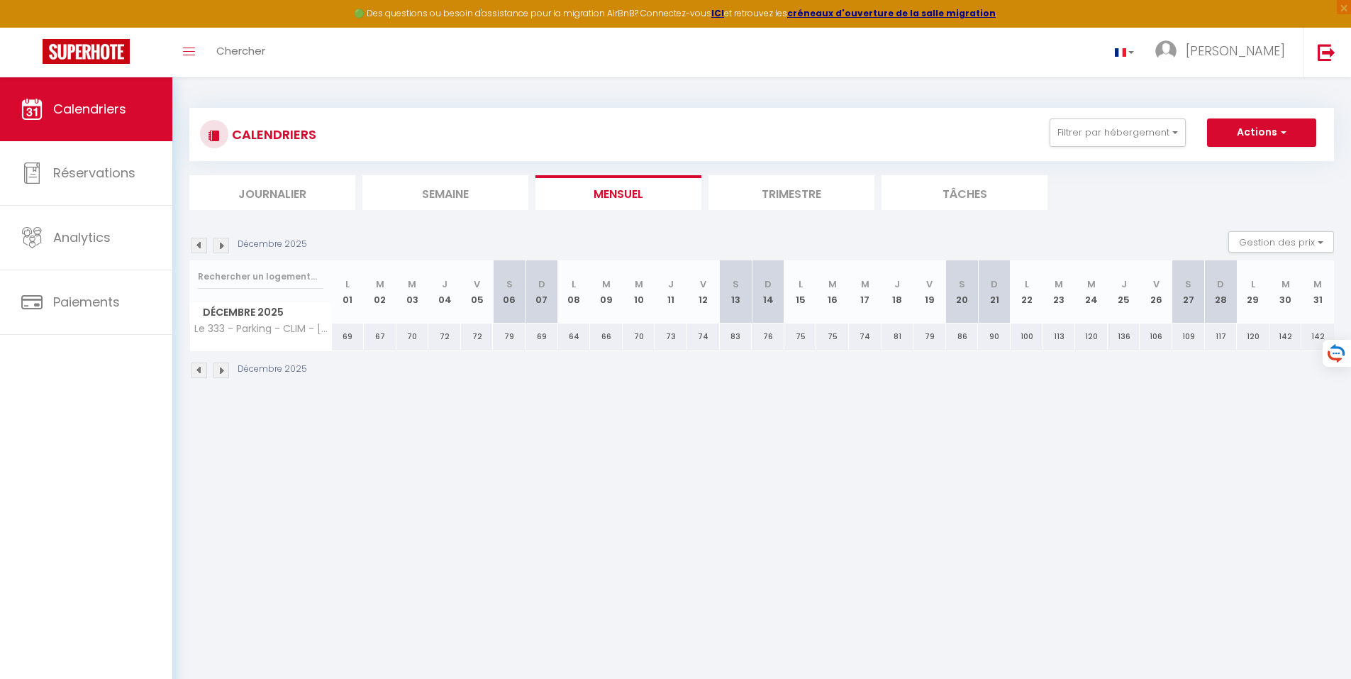
click at [222, 370] on img at bounding box center [221, 370] width 16 height 16
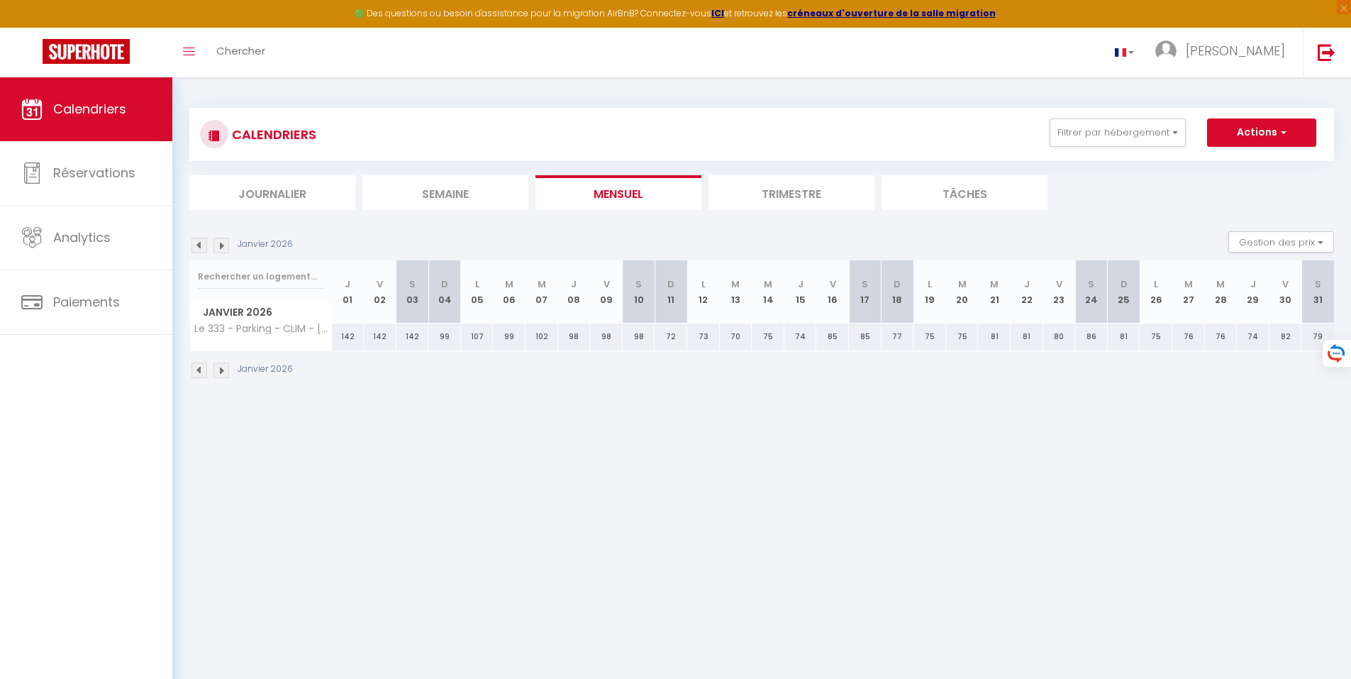
click at [222, 370] on img at bounding box center [221, 370] width 16 height 16
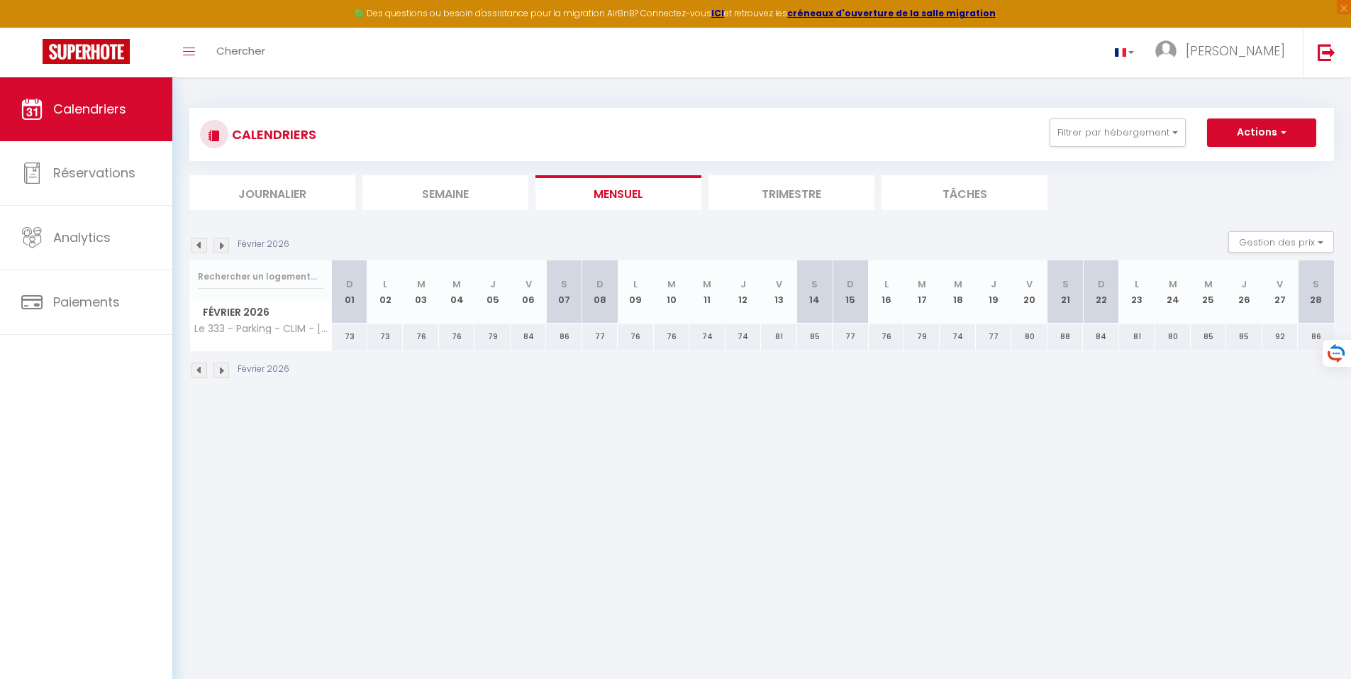
click at [222, 370] on img at bounding box center [221, 370] width 16 height 16
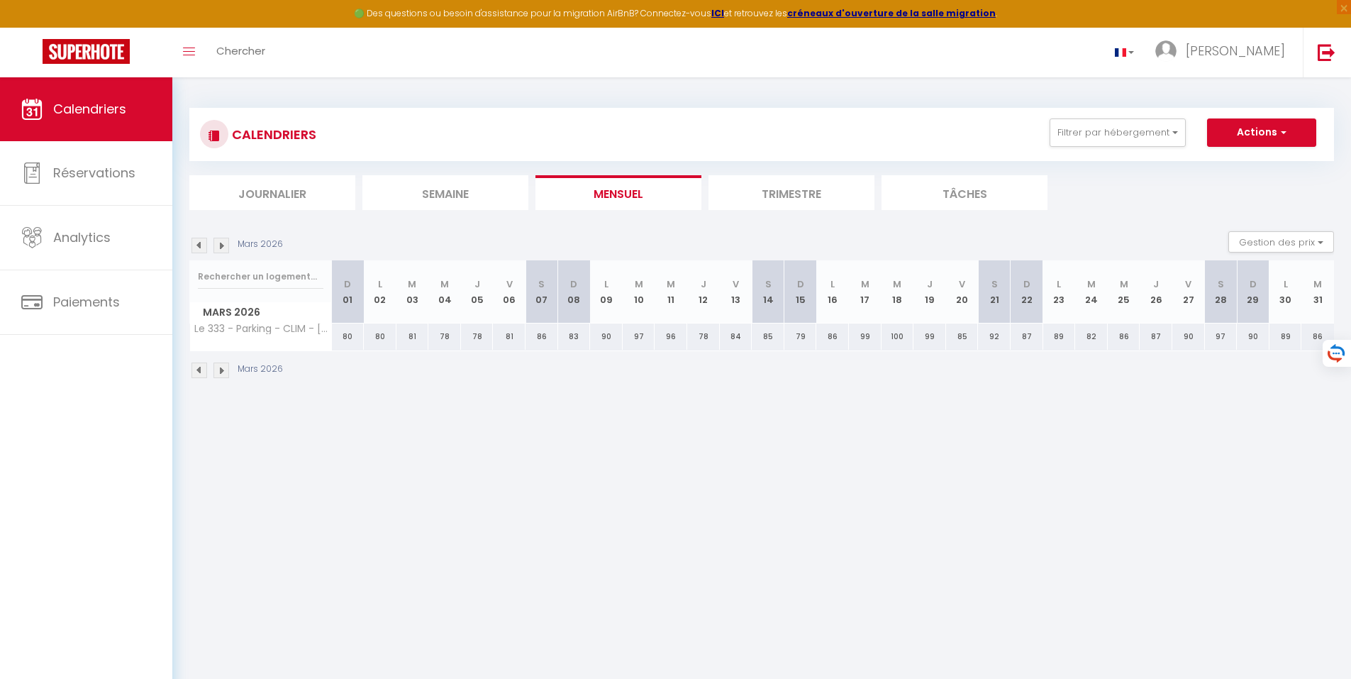
click at [222, 370] on img at bounding box center [221, 370] width 16 height 16
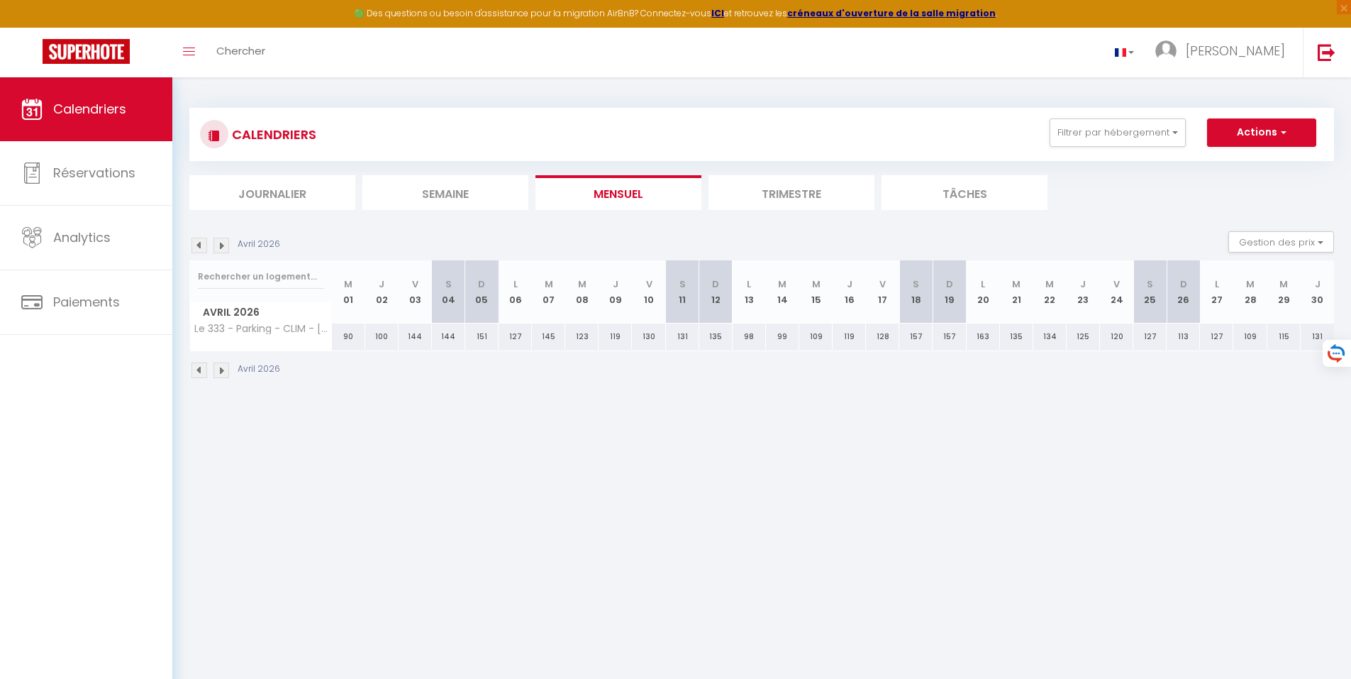
click at [222, 370] on img at bounding box center [221, 370] width 16 height 16
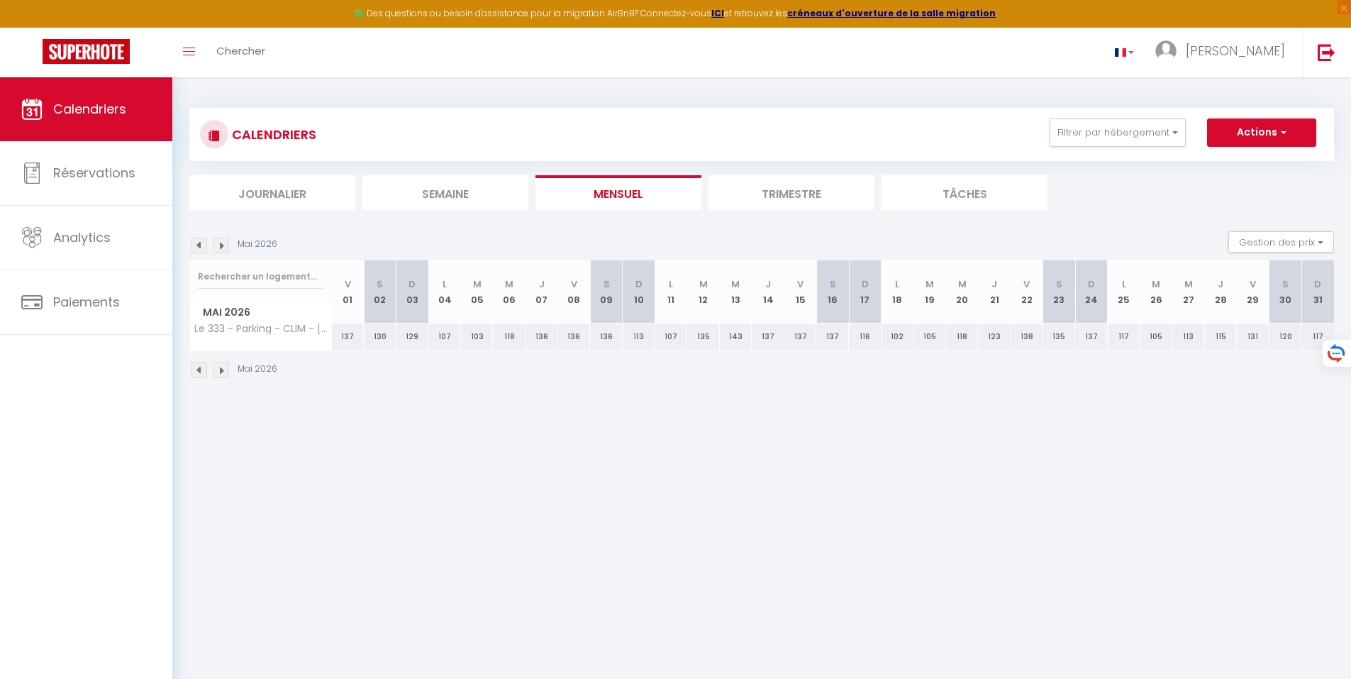
click at [222, 370] on img at bounding box center [221, 370] width 16 height 16
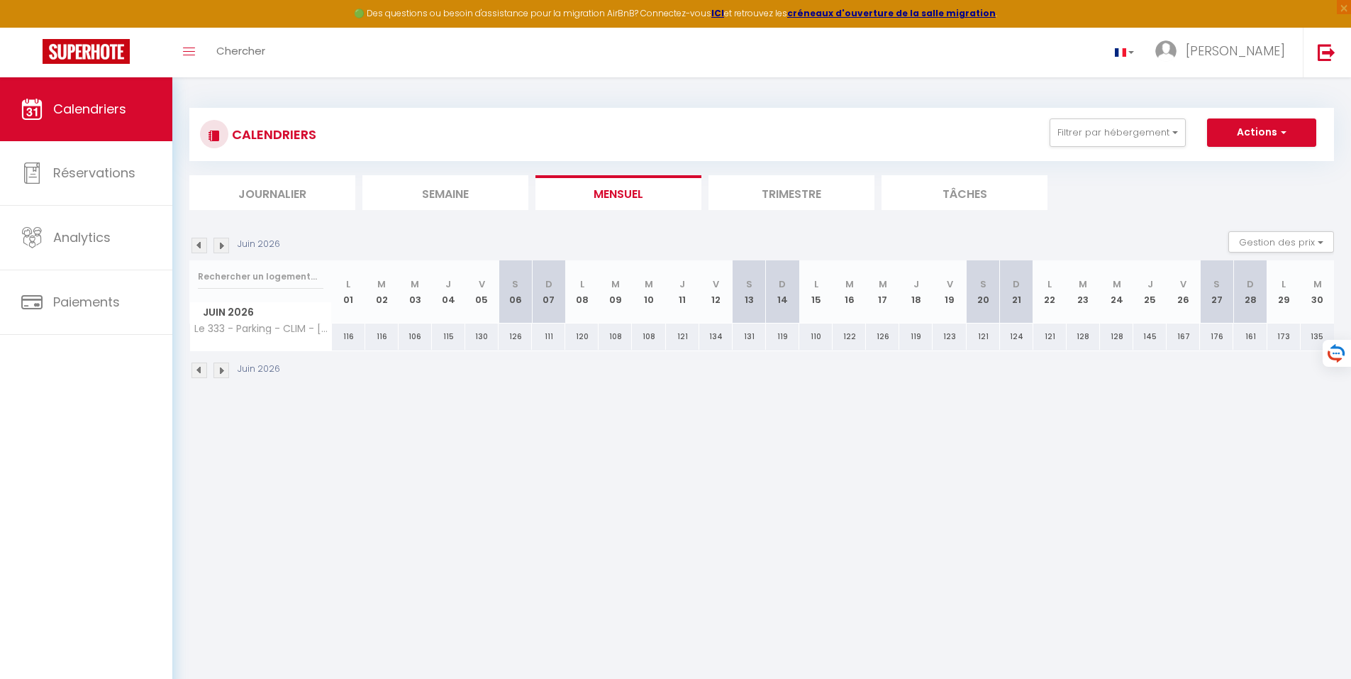
click at [222, 370] on img at bounding box center [221, 370] width 16 height 16
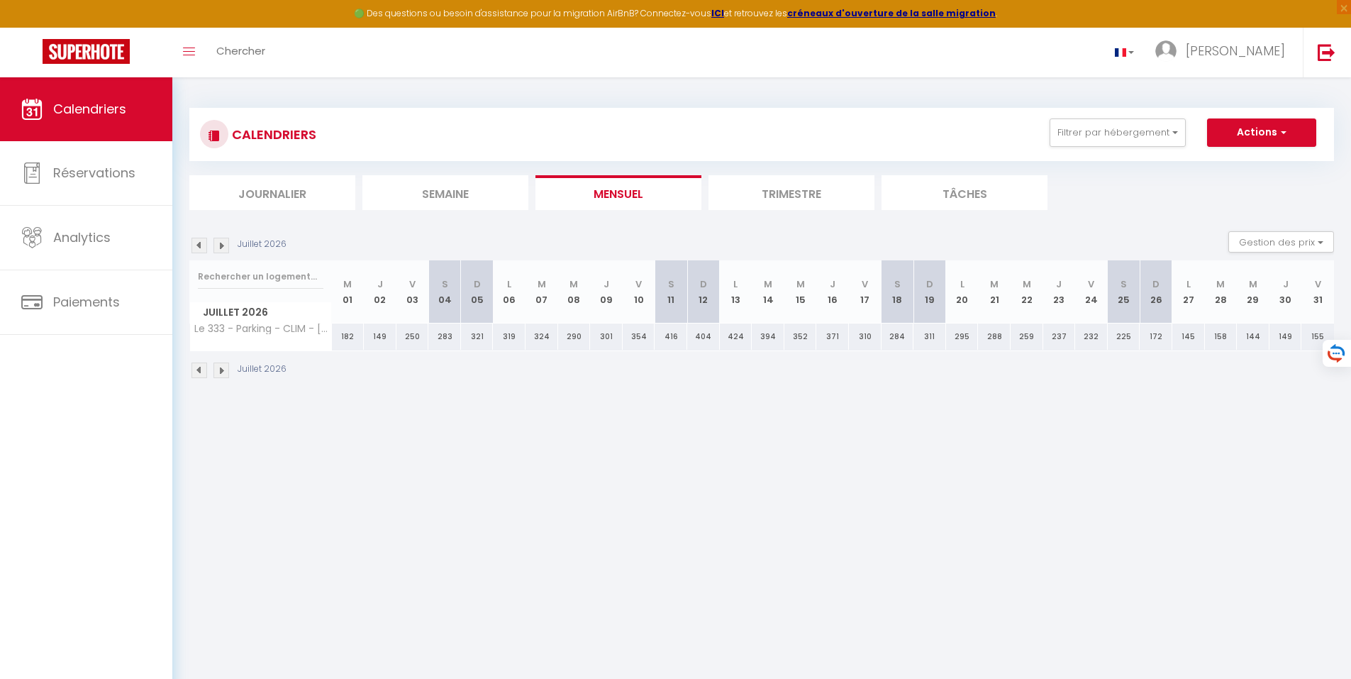
click at [222, 370] on img at bounding box center [221, 370] width 16 height 16
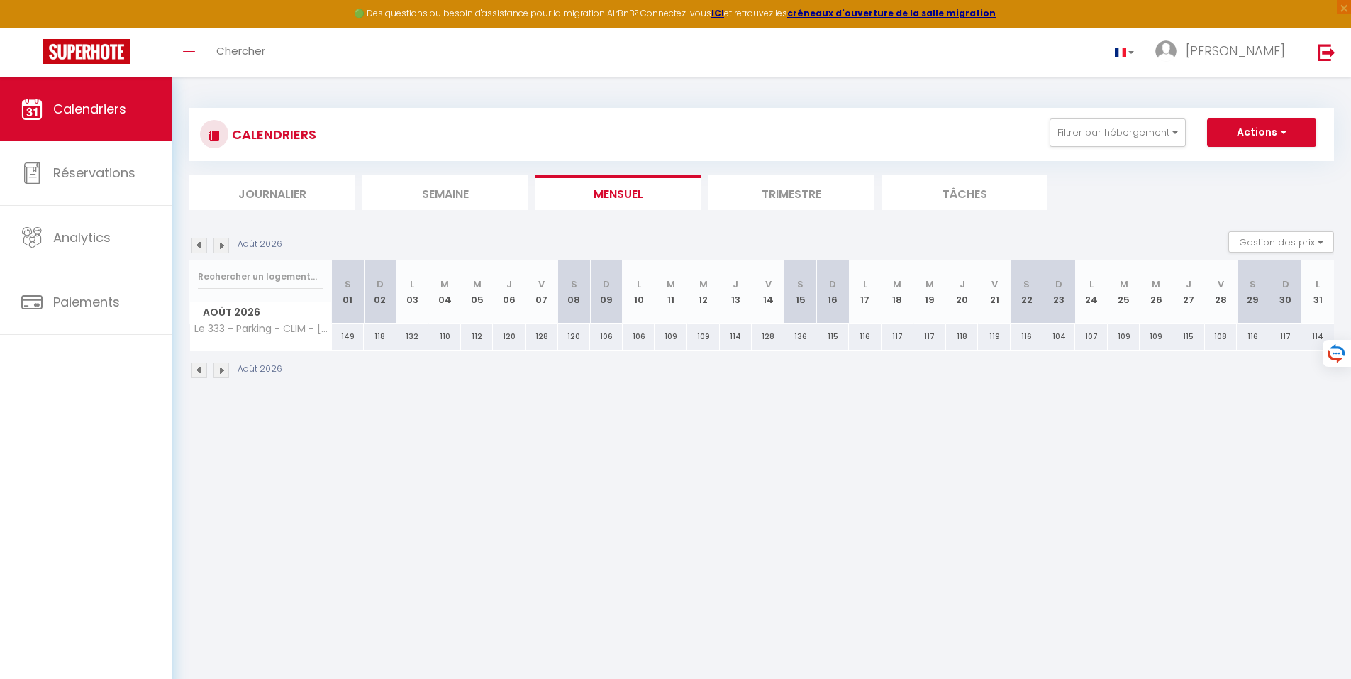
click at [222, 370] on img at bounding box center [221, 370] width 16 height 16
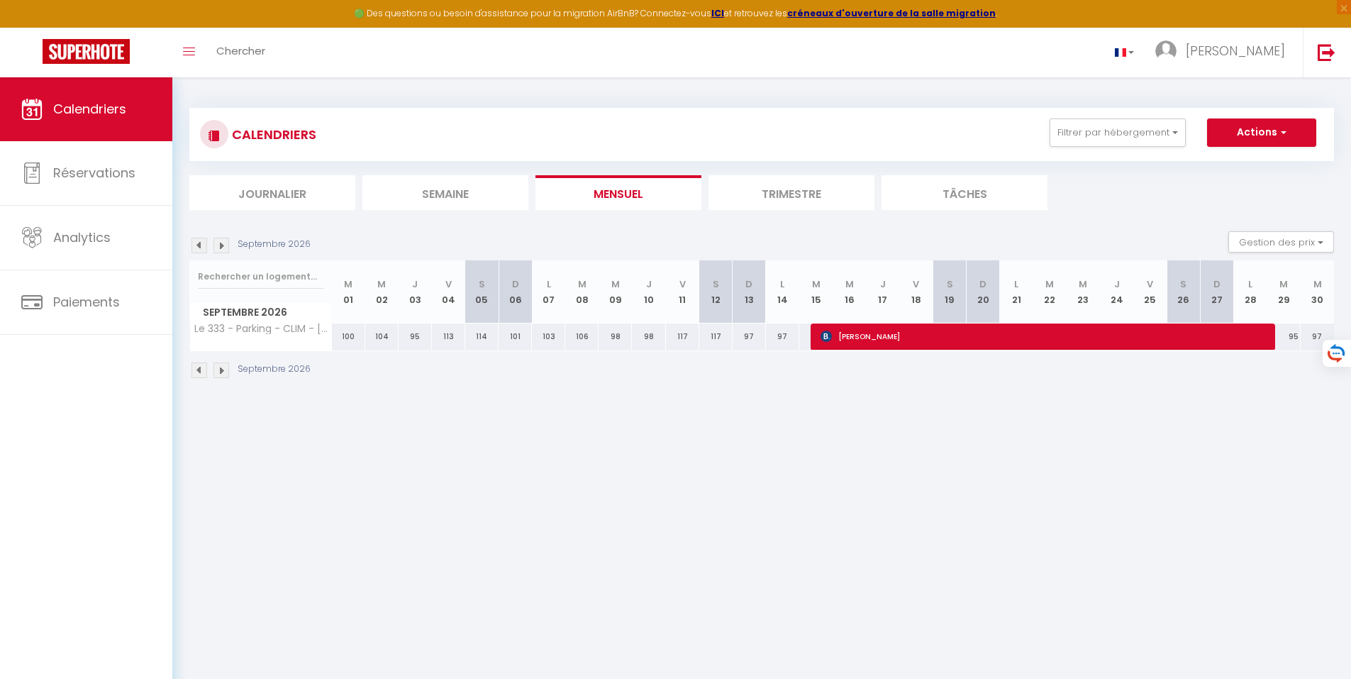
click at [221, 369] on img at bounding box center [221, 370] width 16 height 16
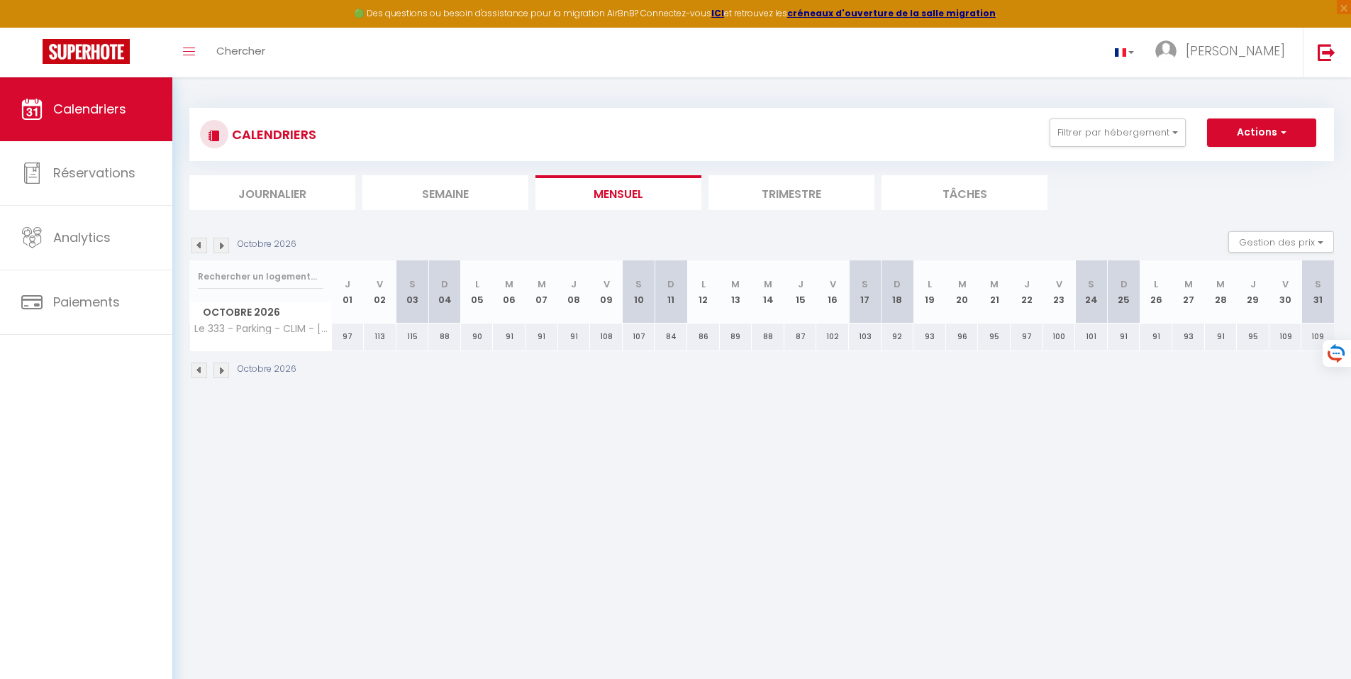
click at [221, 369] on img at bounding box center [221, 370] width 16 height 16
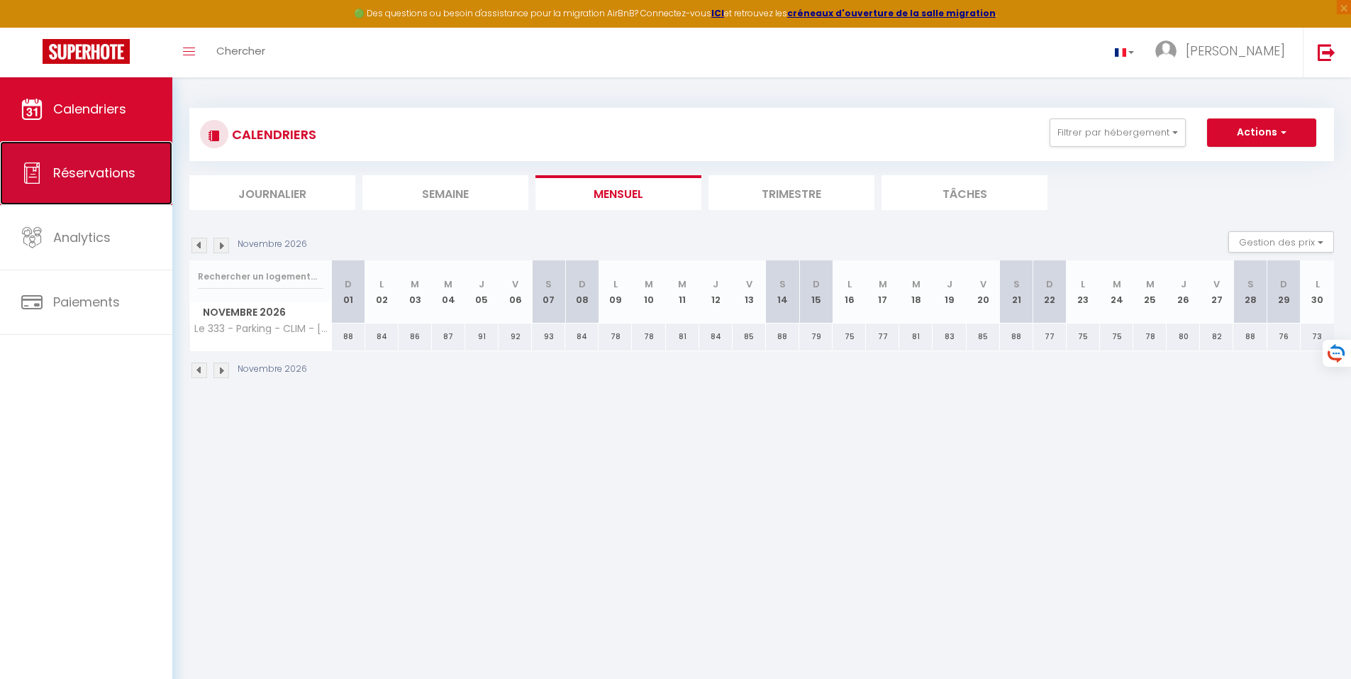
click at [106, 171] on span "Réservations" at bounding box center [94, 173] width 82 height 18
select select "not_cancelled"
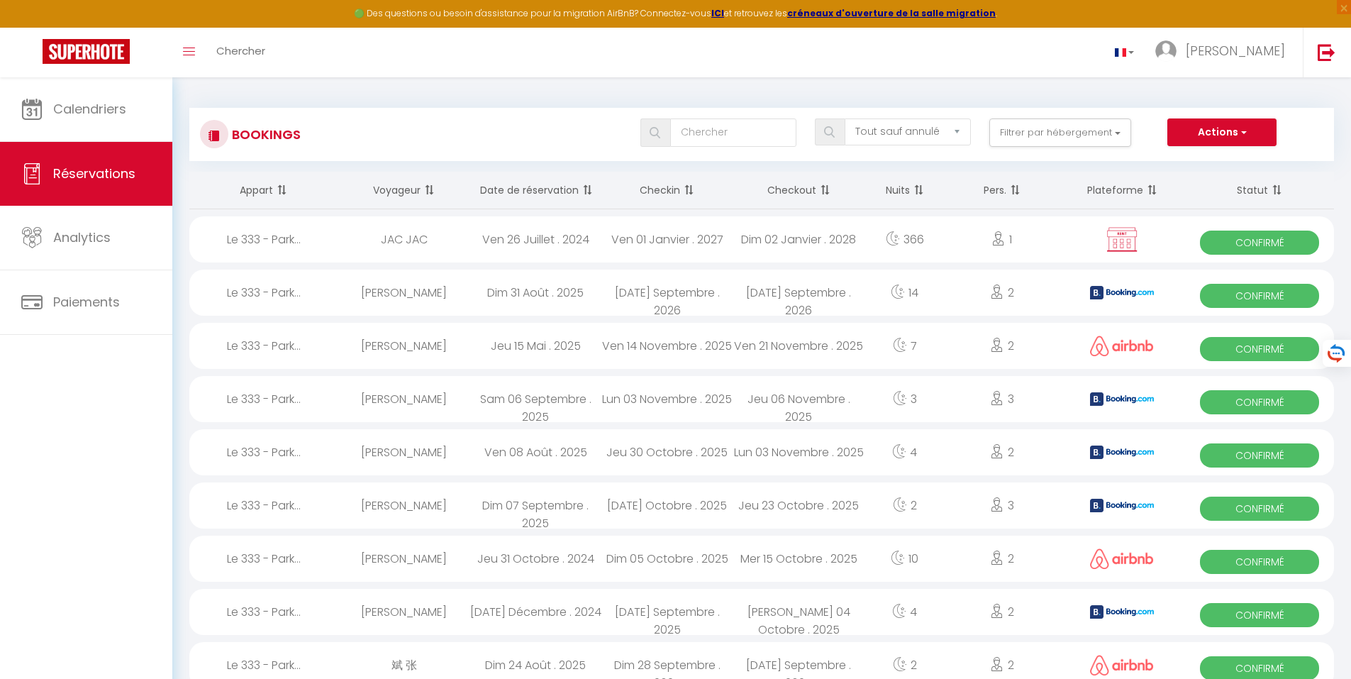
click at [421, 291] on div "[PERSON_NAME]" at bounding box center [404, 293] width 132 height 46
select select "OK"
select select "0"
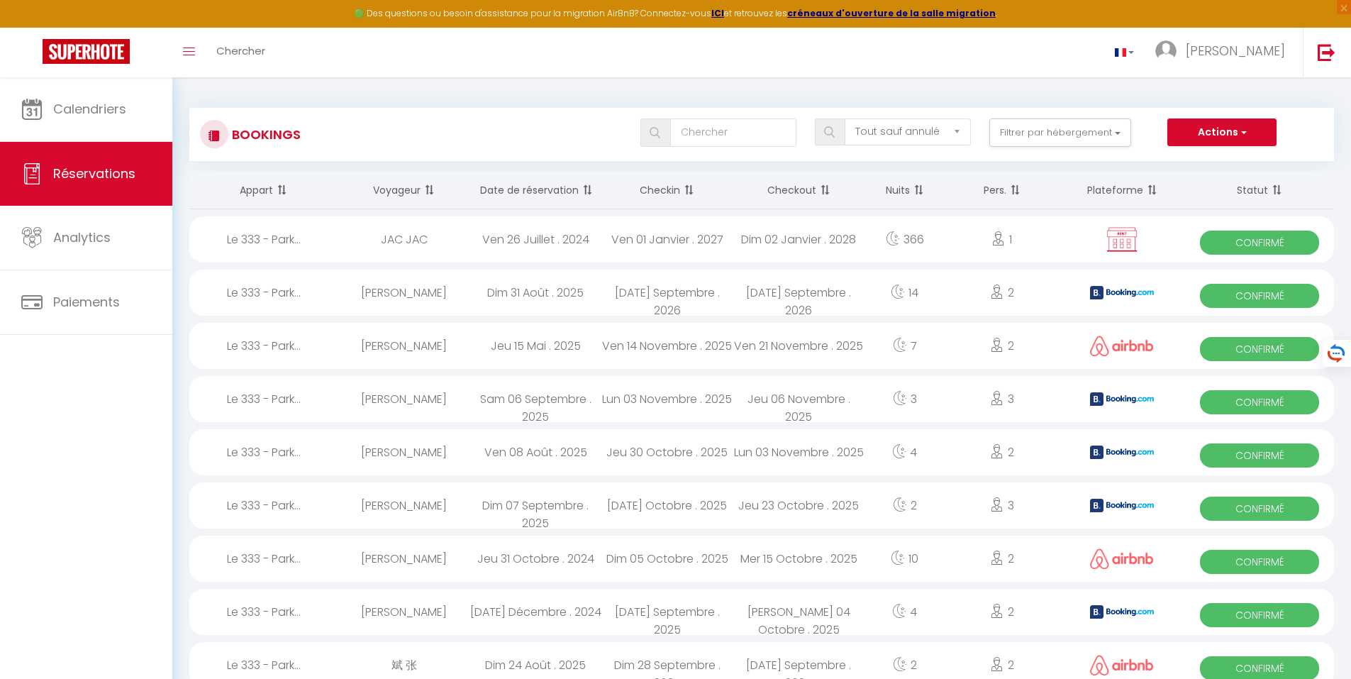
select select "1"
select select
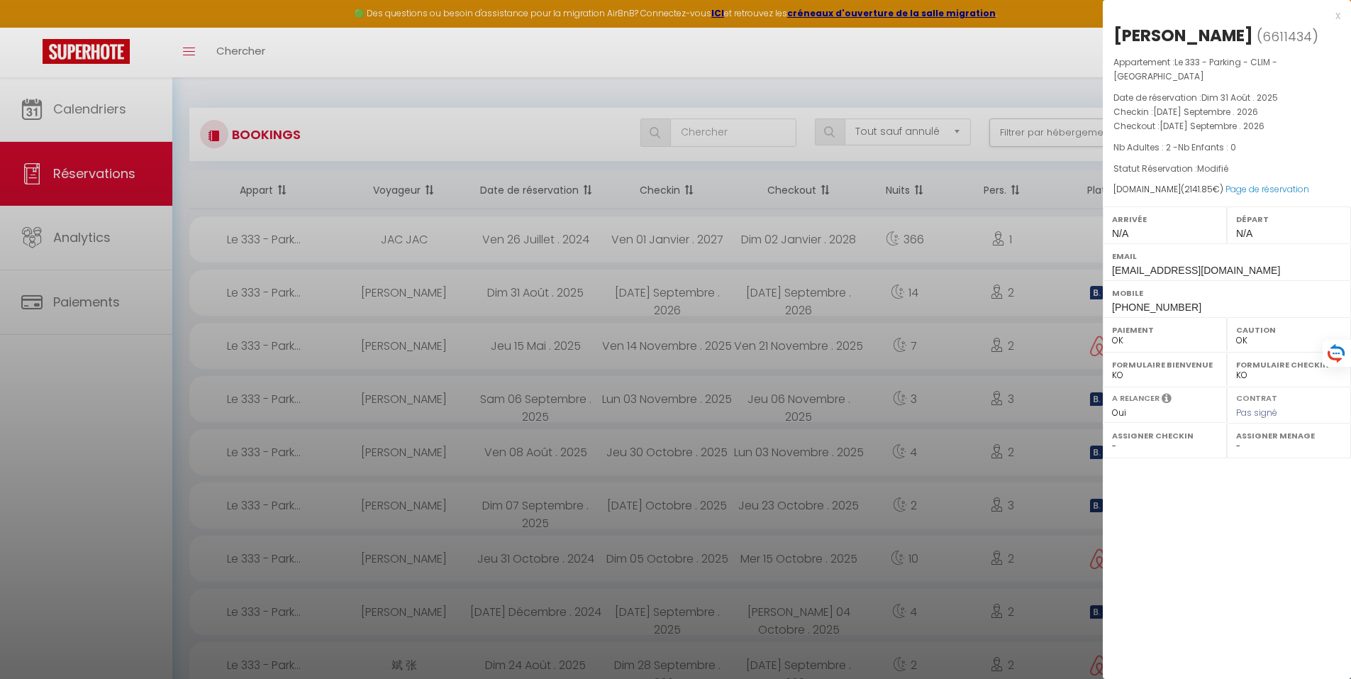
click at [1338, 15] on div "x" at bounding box center [1222, 15] width 238 height 17
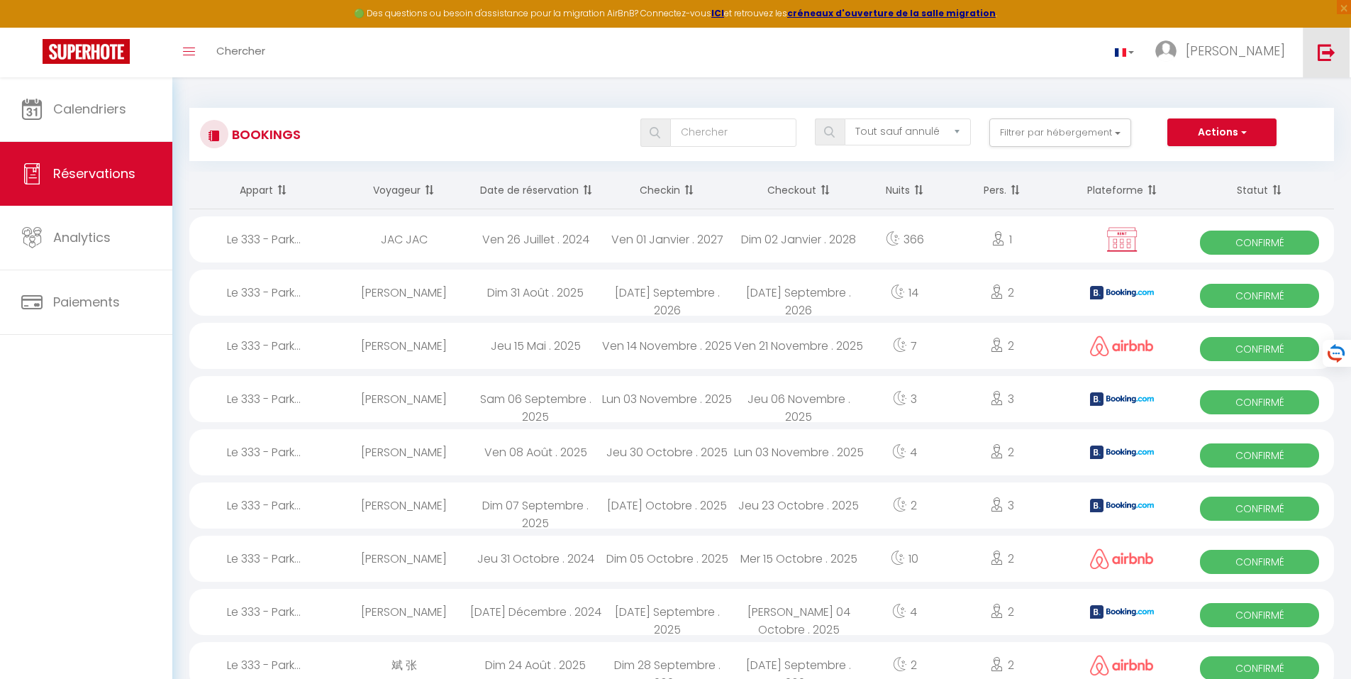
click at [1328, 50] on img at bounding box center [1327, 52] width 18 height 18
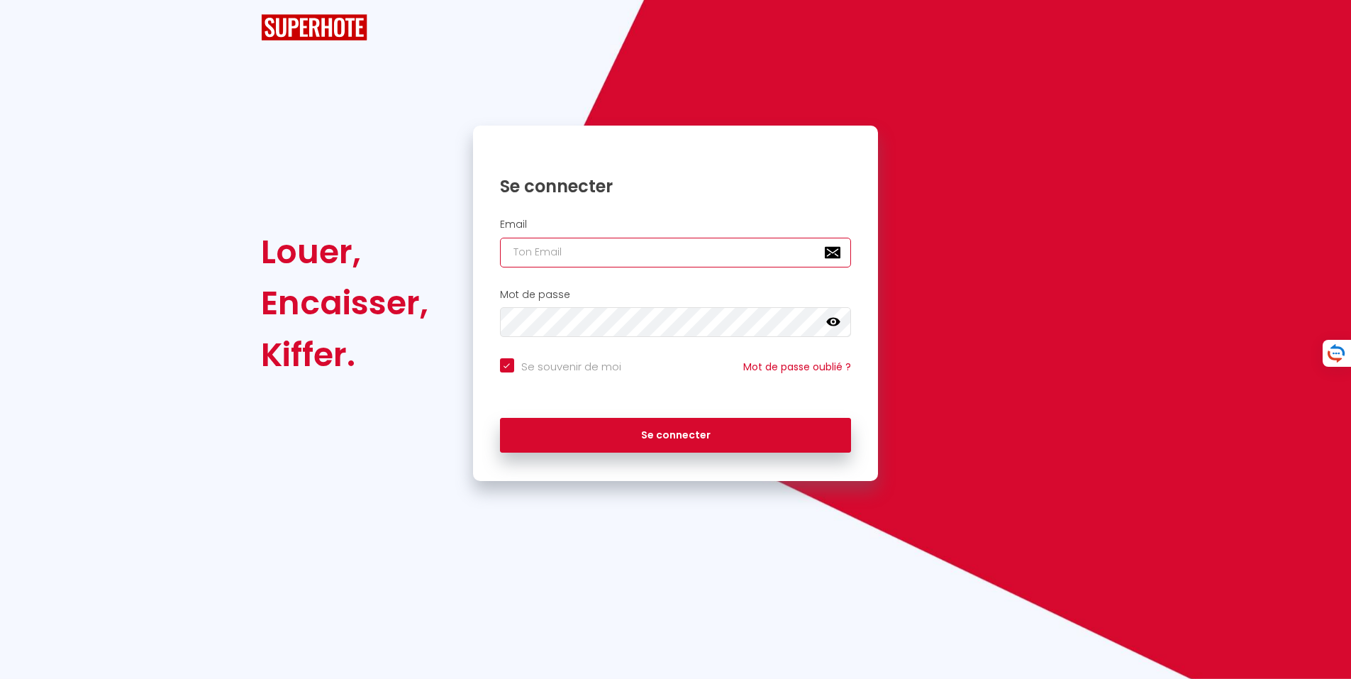
type input "[PERSON_NAME][EMAIL_ADDRESS][PERSON_NAME][DOMAIN_NAME]"
checkbox input "true"
